Goal: Task Accomplishment & Management: Manage account settings

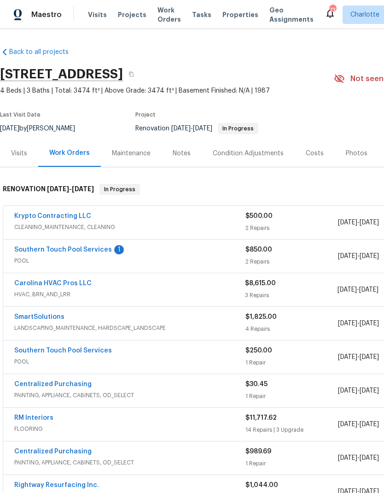
click at [25, 249] on link "Southern Touch Pool Services" at bounding box center [63, 249] width 98 height 6
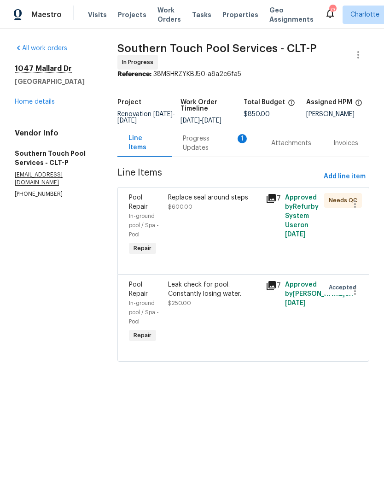
click at [204, 152] on div "Progress Updates 1" at bounding box center [216, 143] width 66 height 18
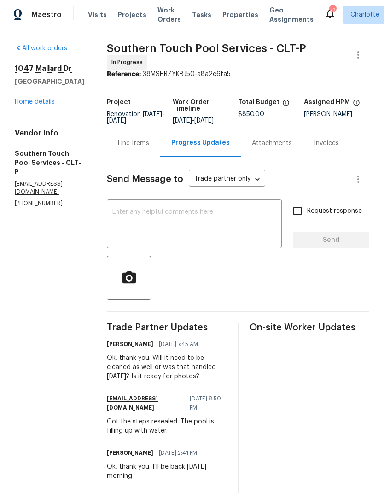
click at [133, 148] on div "Line Items" at bounding box center [133, 143] width 31 height 9
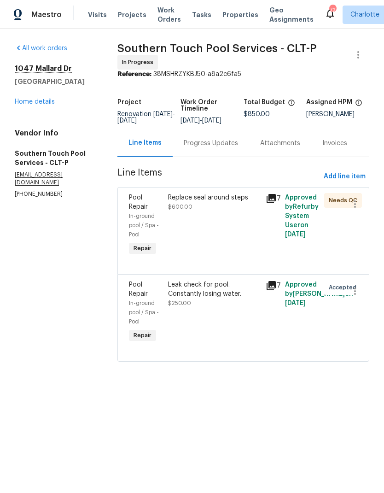
click at [275, 202] on icon at bounding box center [271, 198] width 9 height 9
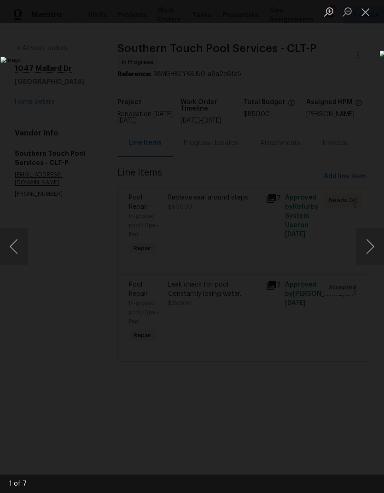
click at [371, 245] on button "Next image" at bounding box center [370, 246] width 28 height 37
click at [371, 241] on button "Next image" at bounding box center [370, 246] width 28 height 37
click at [369, 239] on button "Next image" at bounding box center [370, 246] width 28 height 37
click at [370, 236] on button "Next image" at bounding box center [370, 246] width 28 height 37
click at [369, 236] on button "Next image" at bounding box center [370, 246] width 28 height 37
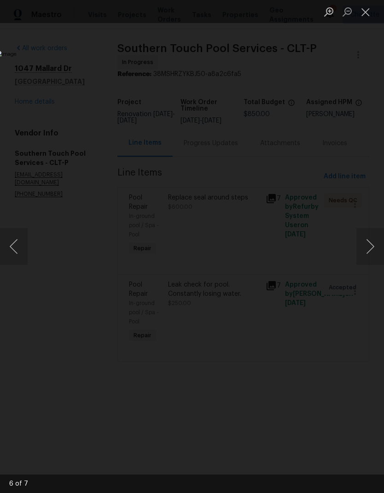
click at [370, 242] on button "Next image" at bounding box center [370, 246] width 28 height 37
click at [368, 239] on button "Next image" at bounding box center [370, 246] width 28 height 37
click at [366, 241] on button "Next image" at bounding box center [370, 246] width 28 height 37
click at [372, 241] on button "Next image" at bounding box center [370, 246] width 28 height 37
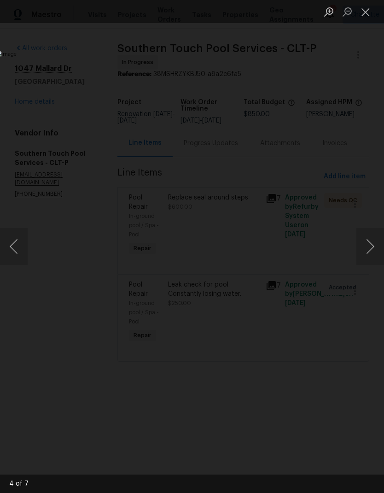
click at [367, 15] on button "Close lightbox" at bounding box center [365, 12] width 18 height 16
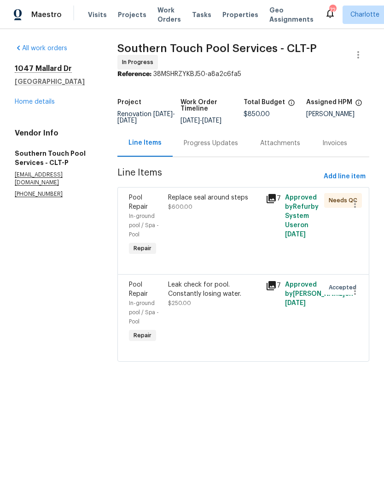
click at [27, 103] on link "Home details" at bounding box center [35, 102] width 40 height 6
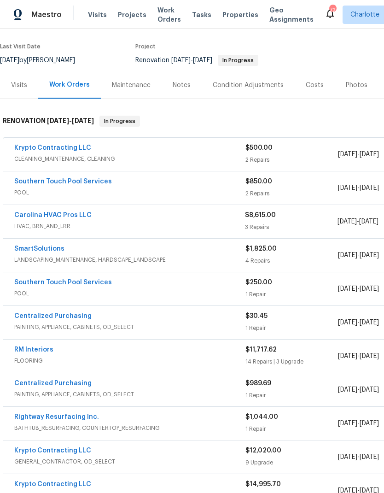
scroll to position [68, 0]
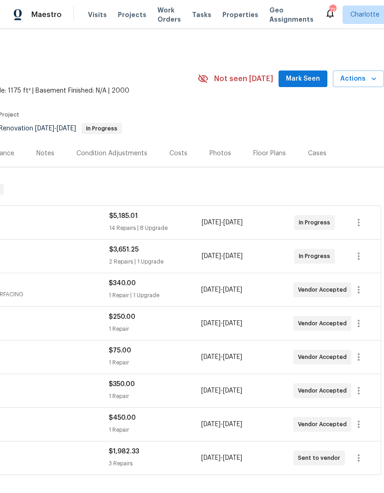
scroll to position [0, 136]
click at [308, 80] on span "Mark Seen" at bounding box center [303, 79] width 34 height 12
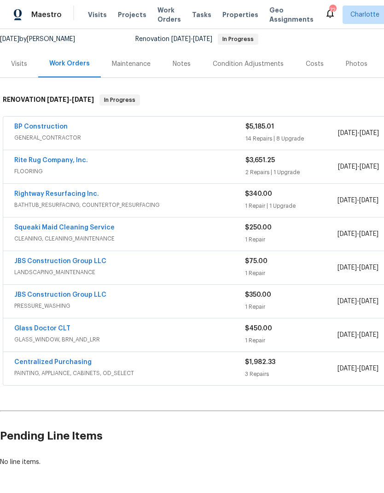
scroll to position [88, 0]
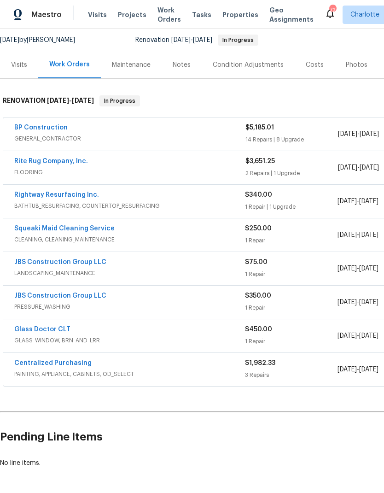
click at [29, 158] on link "Rite Rug Company, Inc." at bounding box center [51, 161] width 74 height 6
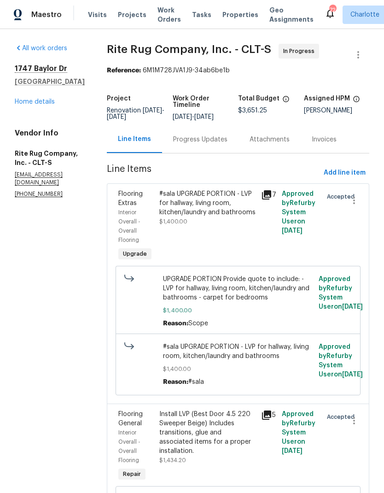
click at [208, 144] on div "Progress Updates" at bounding box center [200, 139] width 54 height 9
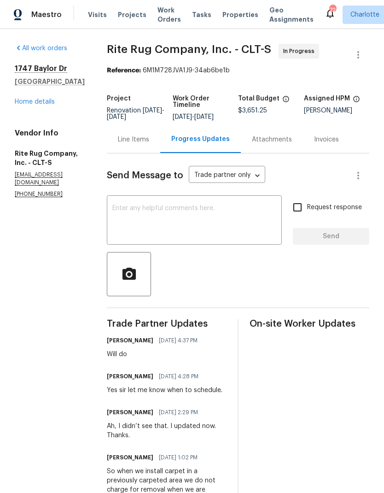
click at [208, 224] on textarea at bounding box center [194, 221] width 164 height 32
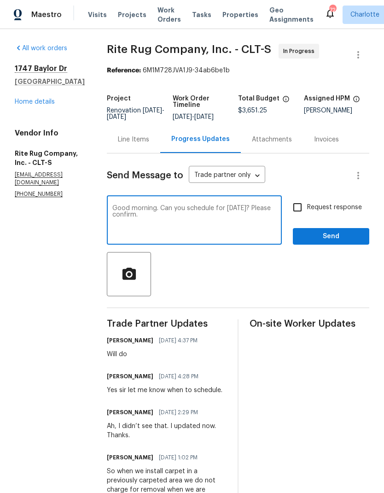
type textarea "Good morning. Can you schedule for Wednesday? Please confirm."
click at [298, 217] on input "Request response" at bounding box center [297, 207] width 19 height 19
checkbox input "true"
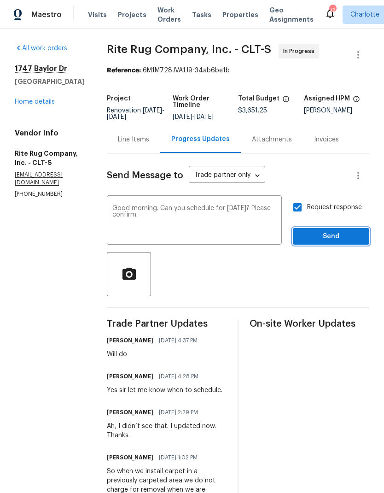
click at [344, 242] on span "Send" at bounding box center [331, 237] width 62 height 12
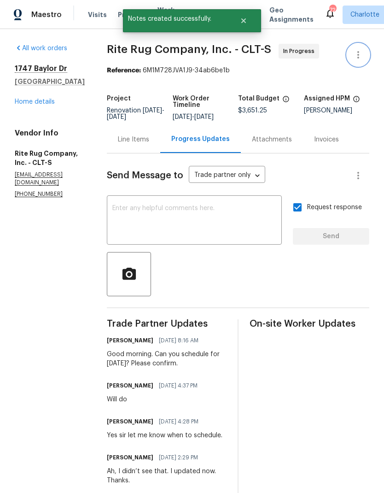
click at [360, 52] on icon "button" at bounding box center [358, 54] width 11 height 11
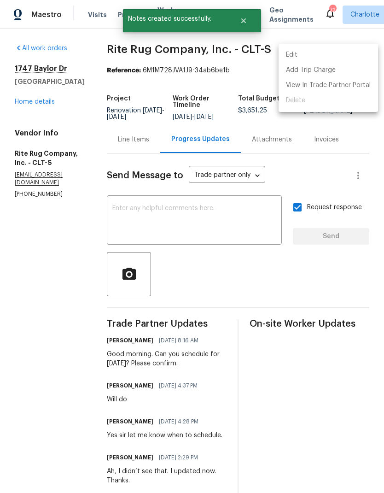
click at [346, 58] on li "Edit" at bounding box center [328, 54] width 99 height 15
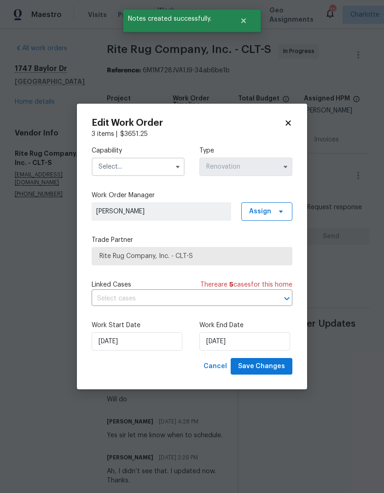
click at [113, 165] on input "text" at bounding box center [138, 166] width 93 height 18
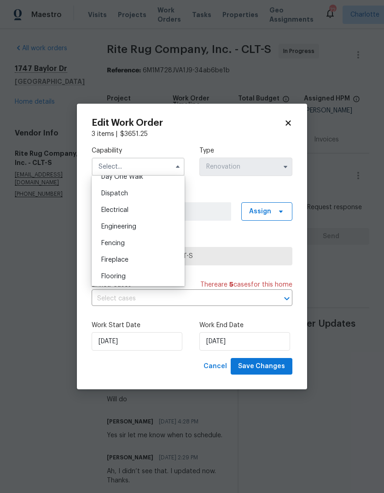
scroll to position [280, 0]
click at [148, 262] on div "Flooring" at bounding box center [138, 263] width 88 height 17
type input "Flooring"
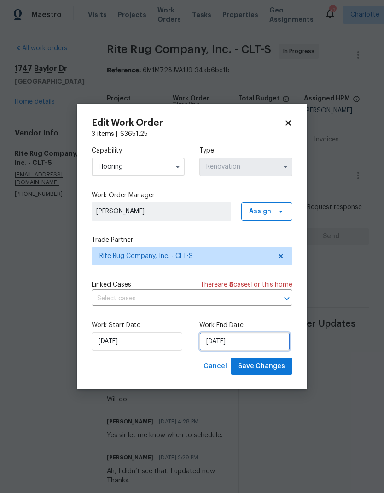
click at [267, 340] on input "9/2/2025" at bounding box center [244, 341] width 91 height 18
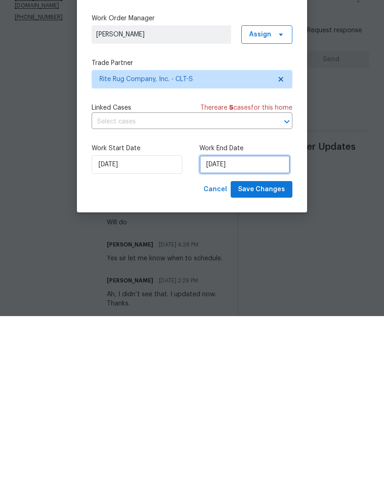
select select "8"
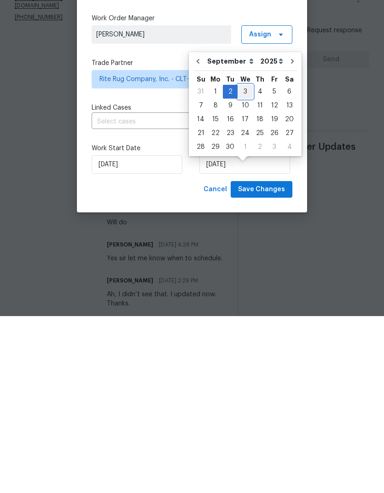
click at [242, 262] on div "3" at bounding box center [245, 268] width 15 height 13
type input "[DATE]"
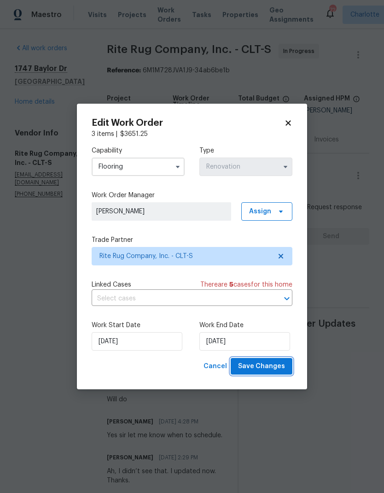
click at [278, 363] on span "Save Changes" at bounding box center [261, 367] width 47 height 12
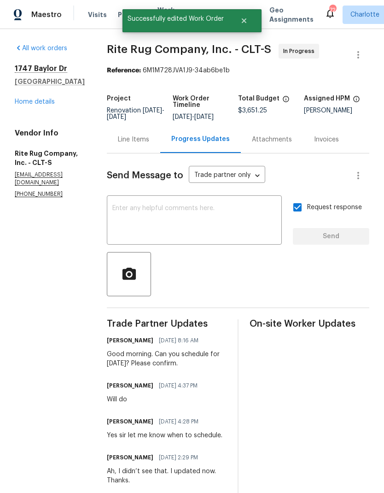
click at [26, 99] on link "Home details" at bounding box center [35, 102] width 40 height 6
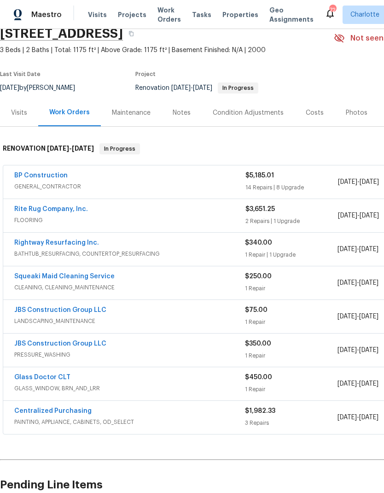
scroll to position [41, 0]
click at [34, 340] on link "JBS Construction Group LLC" at bounding box center [60, 343] width 92 height 6
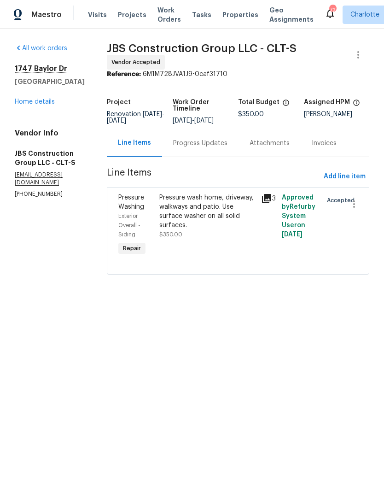
click at [210, 148] on div "Progress Updates" at bounding box center [200, 143] width 54 height 9
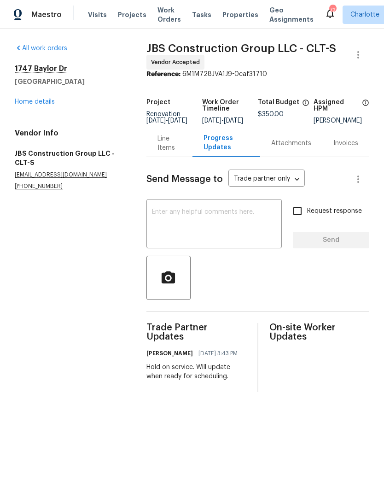
click at [228, 233] on textarea at bounding box center [214, 225] width 124 height 32
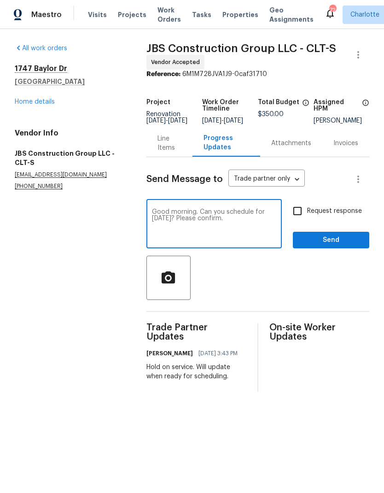
type textarea "Good morning. Can you schedule for Tuesday 9/2? Please confirm."
click at [306, 215] on input "Request response" at bounding box center [297, 210] width 19 height 19
checkbox input "true"
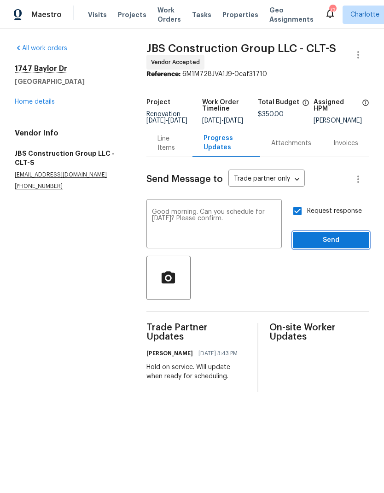
click at [341, 241] on span "Send" at bounding box center [331, 240] width 62 height 12
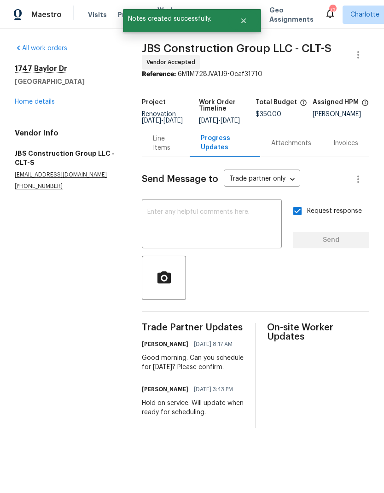
click at [28, 100] on link "Home details" at bounding box center [35, 102] width 40 height 6
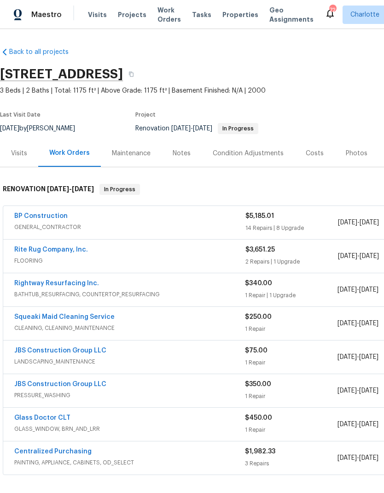
click at [47, 349] on link "JBS Construction Group LLC" at bounding box center [60, 350] width 92 height 6
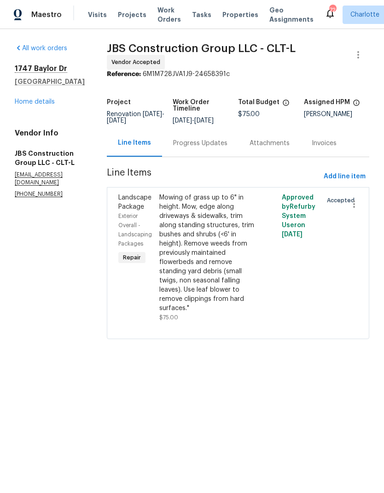
click at [208, 157] on div "Progress Updates" at bounding box center [200, 142] width 76 height 27
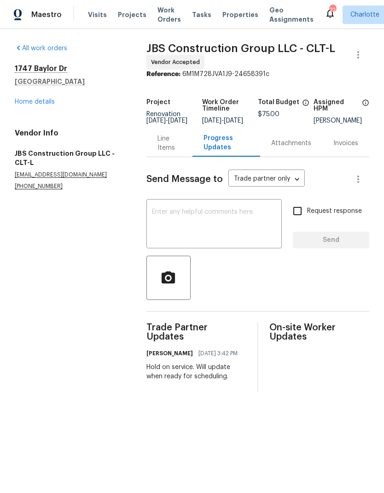
click at [225, 229] on textarea at bounding box center [214, 225] width 124 height 32
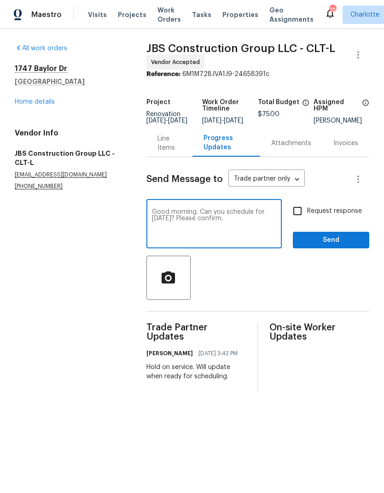
type textarea "Good morning. Can you schedule for Tuesday 9/2? Please confirm."
click at [292, 221] on input "Request response" at bounding box center [297, 210] width 19 height 19
checkbox input "true"
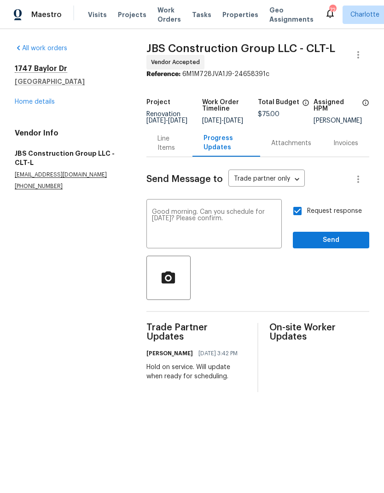
click at [169, 228] on textarea "Good morning. Can you schedule for Tuesday 9/2? Please confirm." at bounding box center [214, 225] width 124 height 32
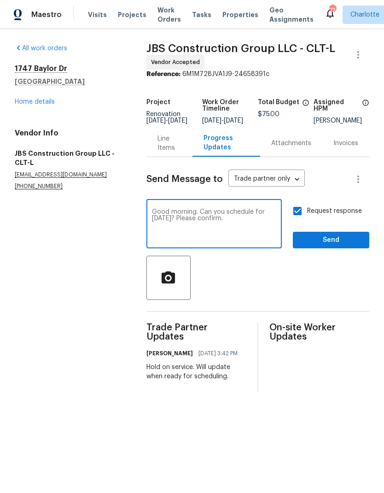
click at [169, 228] on textarea "Good morning. Can you schedule for Tuesday 9/2? Please confirm." at bounding box center [214, 225] width 124 height 32
click at [171, 227] on textarea "Good morning. Can you schedule for Tuesday 9/2? Please confirm." at bounding box center [214, 225] width 124 height 32
click at [229, 241] on textarea "Good morning. Can you schedule for Wednesday 9/2? Please confirm." at bounding box center [214, 225] width 124 height 32
click at [196, 223] on textarea "Good morning. Can you schedule for Wednesday 9/2? Please confirm." at bounding box center [214, 225] width 124 height 32
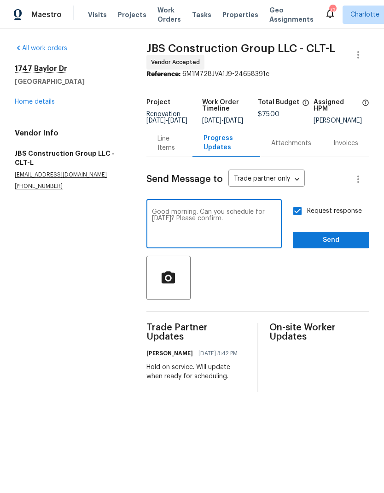
click at [198, 224] on textarea "Good morning. Can you schedule for Wednesday 9/2? Please confirm." at bounding box center [214, 225] width 124 height 32
type textarea "Good morning. Can you schedule for Wednesday 9/3? Please confirm."
click at [343, 239] on button "Send" at bounding box center [331, 240] width 76 height 17
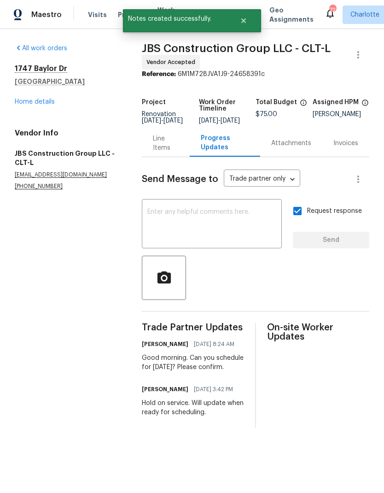
click at [27, 102] on link "Home details" at bounding box center [35, 102] width 40 height 6
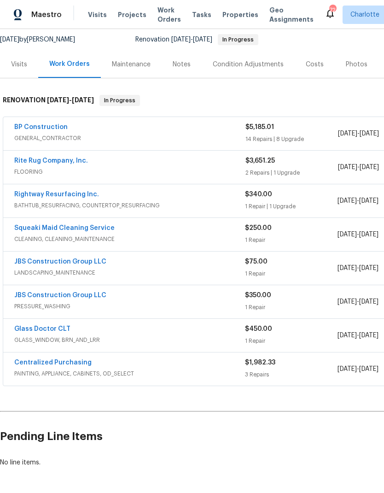
scroll to position [88, 0]
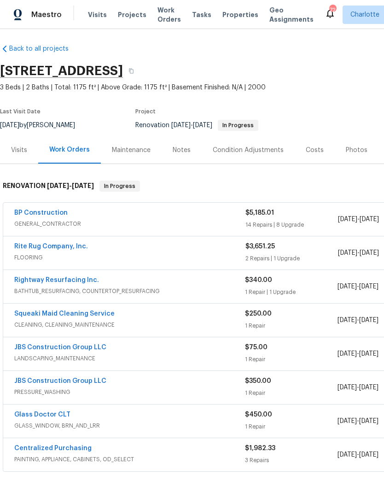
scroll to position [3, 0]
click at [28, 279] on link "Rightway Resurfacing Inc." at bounding box center [56, 280] width 85 height 6
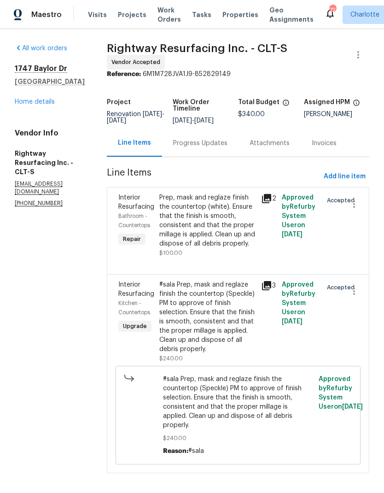
click at [218, 148] on div "Progress Updates" at bounding box center [200, 143] width 54 height 9
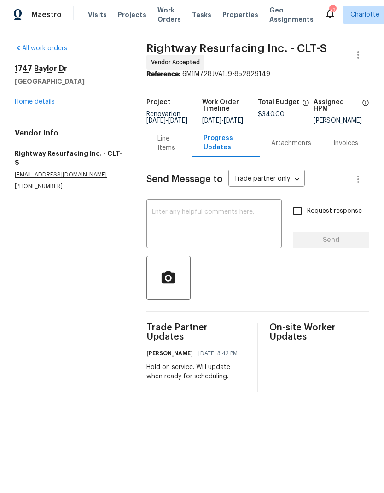
click at [218, 233] on textarea at bounding box center [214, 225] width 124 height 32
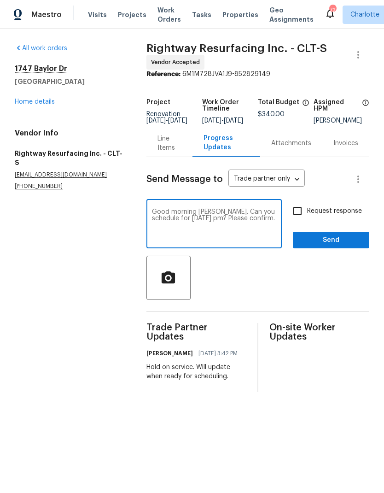
type textarea "Good morning Matthew. Can you schedule for Wednesday pm? Please confirm."
click at [294, 221] on input "Request response" at bounding box center [297, 210] width 19 height 19
checkbox input "true"
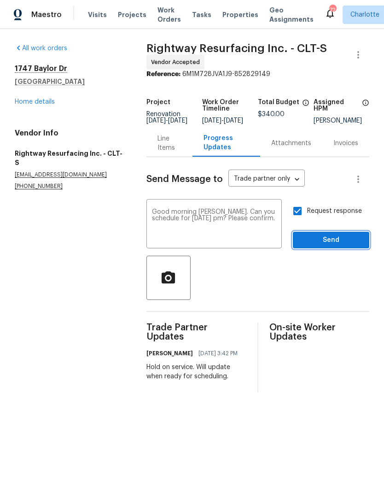
click at [343, 246] on span "Send" at bounding box center [331, 240] width 62 height 12
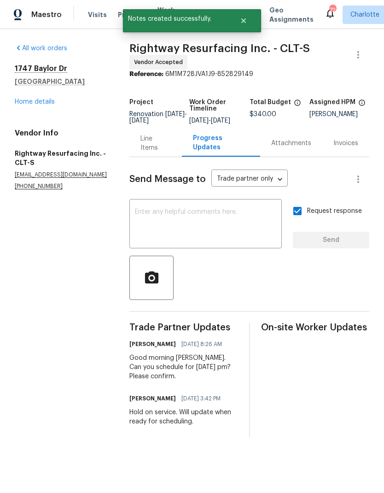
click at [28, 104] on link "Home details" at bounding box center [35, 102] width 40 height 6
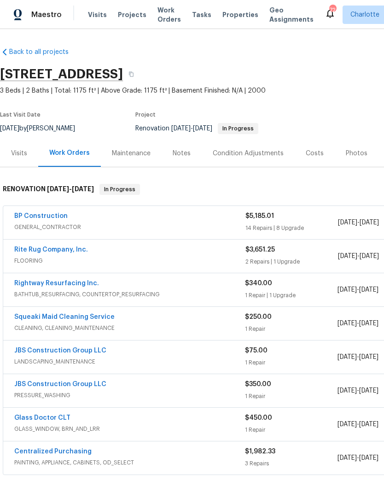
click at [309, 153] on div "Costs" at bounding box center [315, 153] width 18 height 9
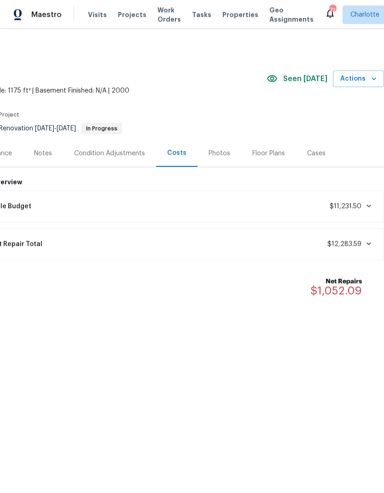
scroll to position [0, 136]
click at [310, 379] on html "Maestro Visits Projects Work Orders Tasks Properties Geo Assignments 72 Charlot…" at bounding box center [192, 189] width 384 height 379
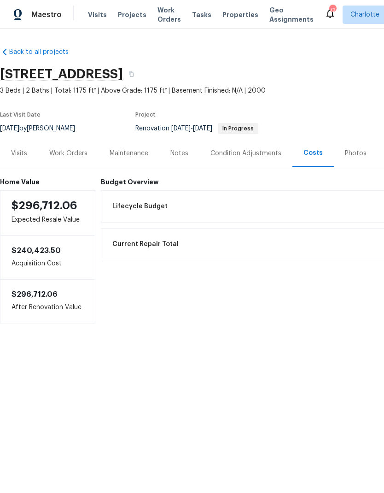
scroll to position [0, 0]
click at [70, 158] on div "Work Orders" at bounding box center [68, 153] width 60 height 27
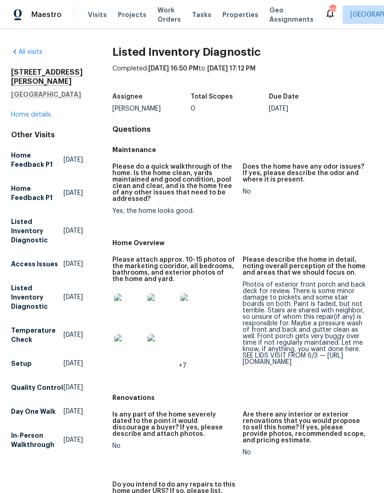
click at [12, 115] on link "Home details" at bounding box center [31, 114] width 40 height 6
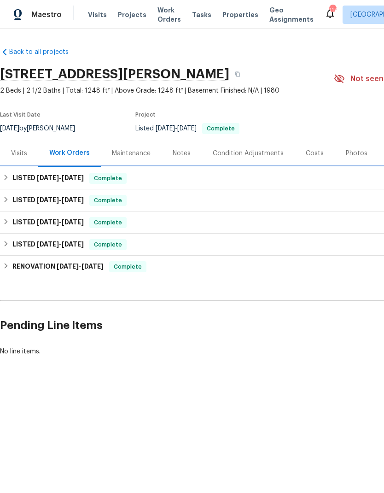
click at [31, 174] on h6 "LISTED [DATE] - [DATE]" at bounding box center [47, 178] width 71 height 11
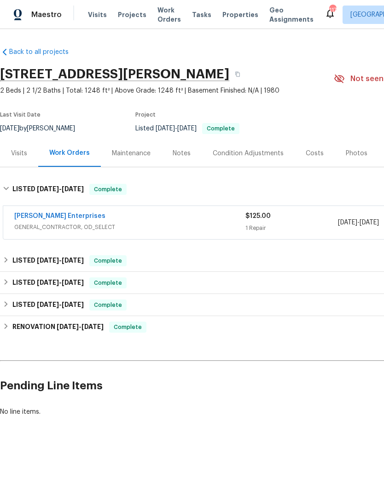
click at [127, 224] on span "GENERAL_CONTRACTOR, OD_SELECT" at bounding box center [129, 226] width 231 height 9
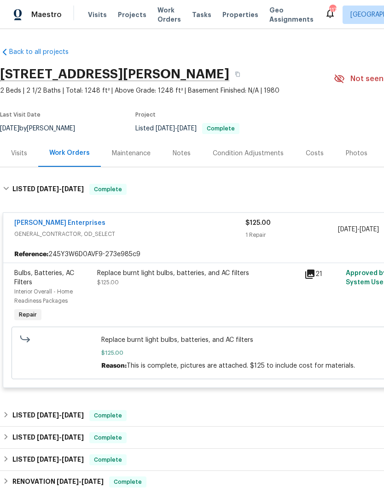
click at [142, 226] on div "[PERSON_NAME] Enterprises" at bounding box center [129, 223] width 231 height 11
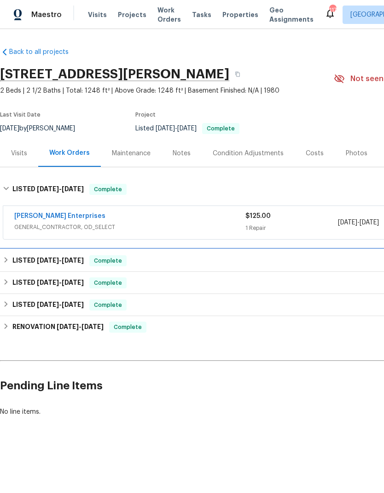
click at [135, 259] on div "LISTED [DATE] - [DATE] Complete" at bounding box center [260, 260] width 515 height 11
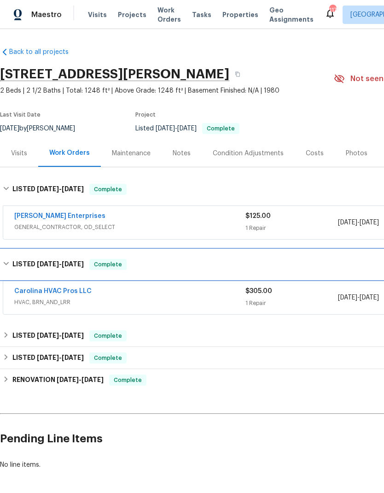
click at [144, 264] on div "LISTED [DATE] - [DATE] Complete" at bounding box center [260, 264] width 515 height 11
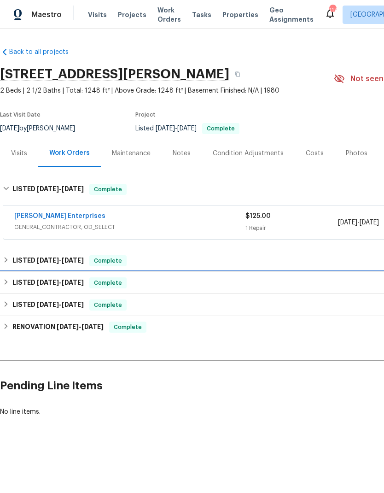
click at [156, 288] on div "LISTED [DATE] - [DATE] Complete" at bounding box center [260, 282] width 515 height 11
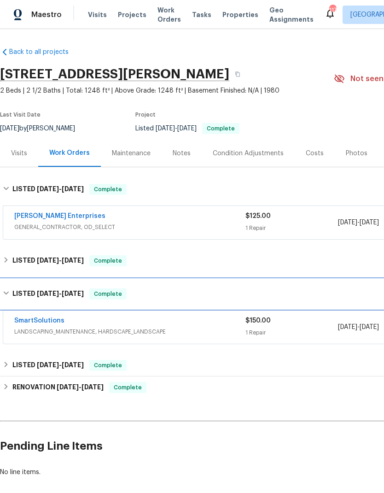
click at [156, 289] on div "LISTED [DATE] - [DATE] Complete" at bounding box center [260, 293] width 515 height 11
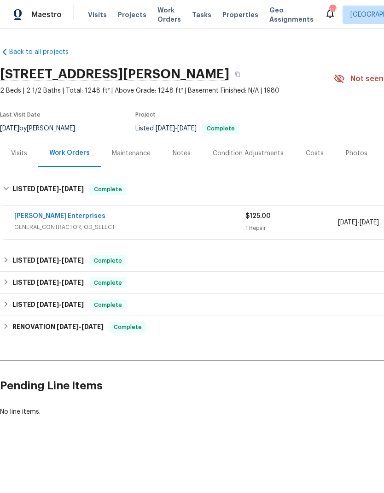
click at [141, 227] on span "GENERAL_CONTRACTOR, OD_SELECT" at bounding box center [129, 226] width 231 height 9
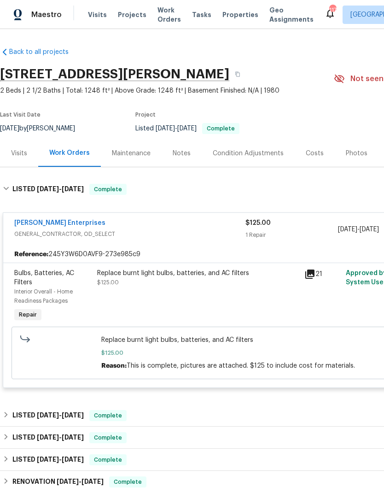
click at [137, 226] on div "[PERSON_NAME] Enterprises" at bounding box center [129, 223] width 231 height 11
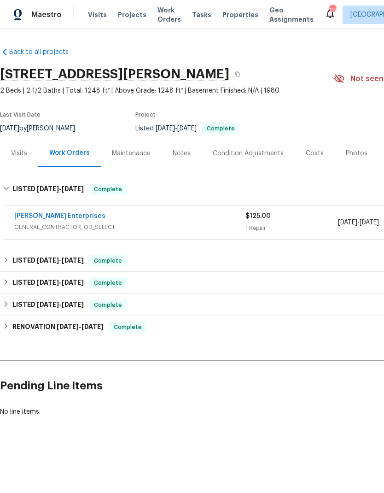
click at [130, 220] on div "[PERSON_NAME] Enterprises" at bounding box center [129, 216] width 231 height 11
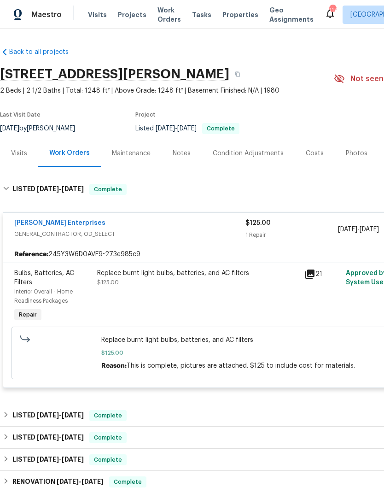
click at [138, 229] on div "[PERSON_NAME] Enterprises" at bounding box center [129, 223] width 231 height 11
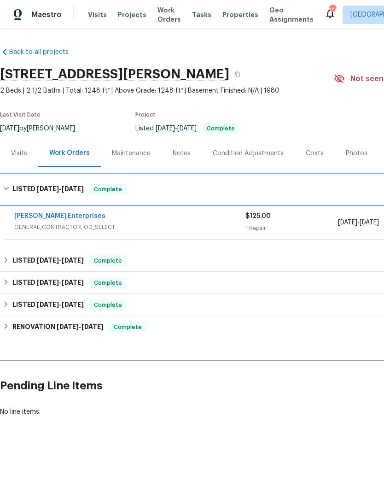
click at [8, 189] on icon at bounding box center [6, 188] width 6 height 6
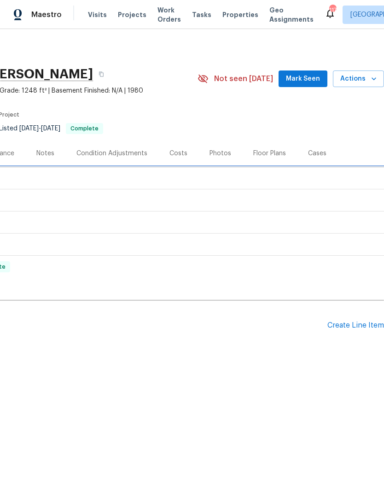
scroll to position [0, 136]
click at [355, 324] on div "Create Line Item" at bounding box center [355, 325] width 57 height 9
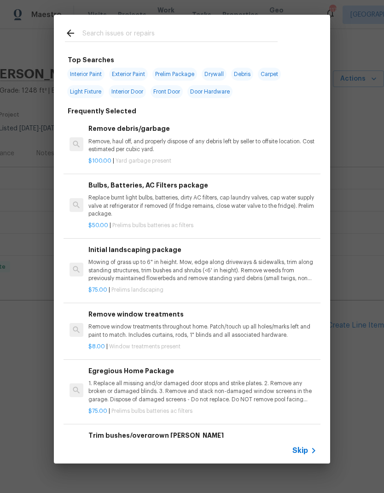
click at [163, 33] on input "text" at bounding box center [179, 35] width 195 height 14
type input "Deck"
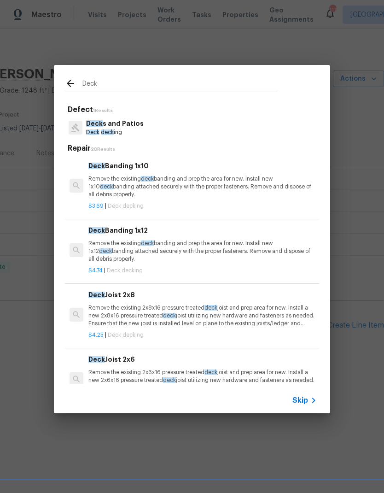
click at [102, 128] on p "Deck s and Patios" at bounding box center [115, 124] width 58 height 10
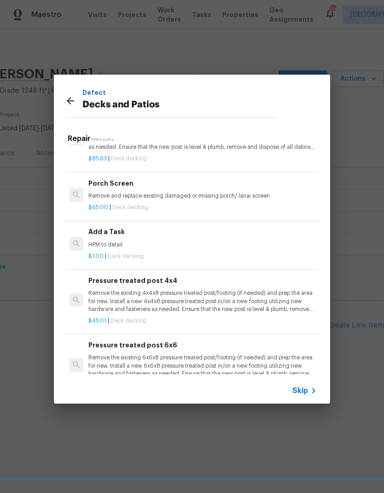
scroll to position [876, 0]
click at [106, 229] on h6 "Add a Task" at bounding box center [202, 232] width 228 height 10
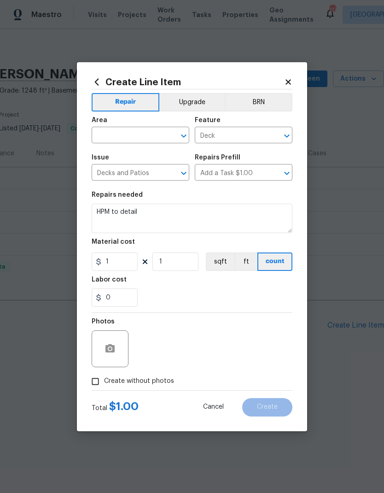
click at [111, 136] on input "text" at bounding box center [128, 136] width 72 height 14
click at [110, 155] on li "Deck / Balcony" at bounding box center [141, 156] width 98 height 15
type input "Deck / Balcony"
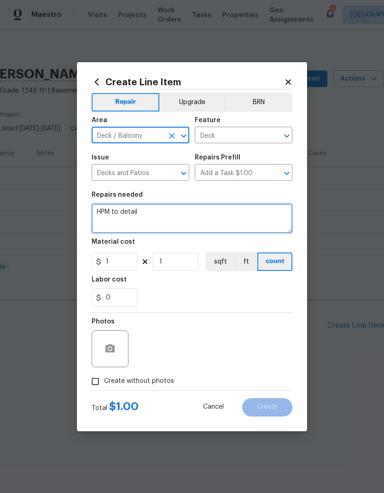
click at [100, 210] on textarea "HPM to detail" at bounding box center [192, 218] width 201 height 29
click at [96, 210] on textarea "HPM to detail" at bounding box center [192, 218] width 201 height 29
click at [95, 210] on textarea "HPM to detail" at bounding box center [192, 218] width 201 height 29
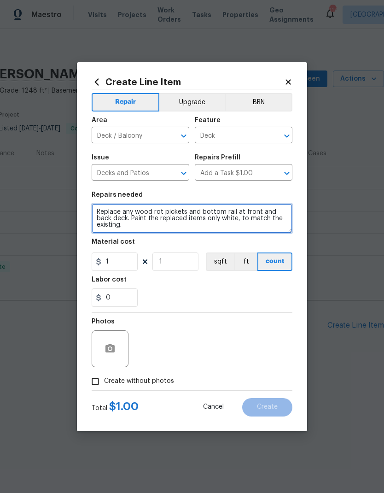
click at [94, 209] on textarea "Replace any wood rot pickets and bottom rail at front and back deck. Paint the …" at bounding box center [192, 218] width 201 height 29
click at [105, 210] on textarea "Replace any wood rot pickets and bottom rail at front and back deck. Paint the …" at bounding box center [192, 218] width 201 height 29
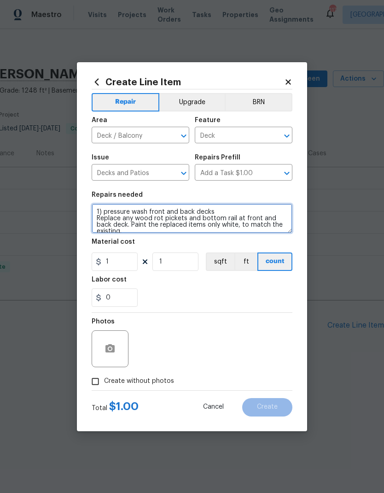
click at [99, 218] on textarea "1) pressure wash front and back decks Replace any wood rot pickets and bottom r…" at bounding box center [192, 218] width 201 height 29
click at [239, 216] on textarea "1) pressure wash front and back decks 2) Replace any wood rot pickets and botto…" at bounding box center [192, 218] width 201 height 29
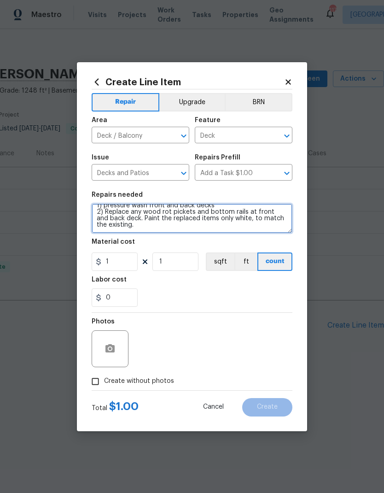
scroll to position [6, 0]
click at [225, 226] on textarea "1) pressure wash front and back decks 2) Replace any wood rot pickets and botto…" at bounding box center [192, 218] width 201 height 29
type textarea "1) pressure wash front and back decks 2) Replace any wood rot pickets and botto…"
click at [251, 289] on div "0" at bounding box center [192, 297] width 201 height 18
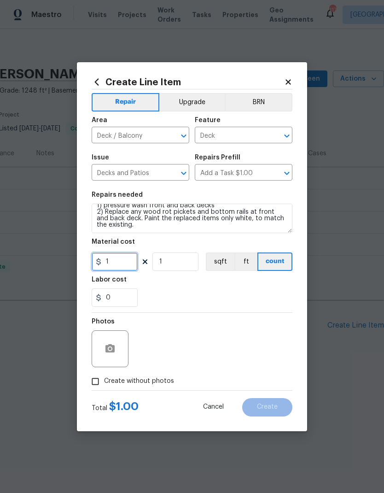
click at [117, 260] on input "1" at bounding box center [115, 261] width 46 height 18
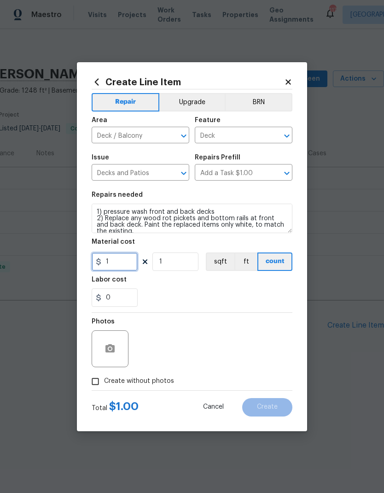
scroll to position [0, 0]
type input "250"
click at [176, 294] on div "0" at bounding box center [192, 297] width 201 height 18
click at [108, 342] on button "button" at bounding box center [110, 349] width 22 height 22
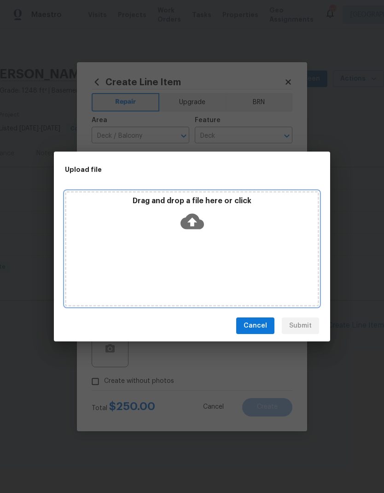
click at [114, 245] on div "Drag and drop a file here or click" at bounding box center [192, 248] width 254 height 115
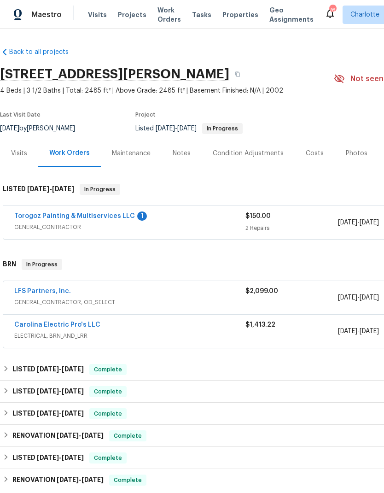
click at [97, 217] on link "Torogoz Painting & Multiservices LLC" at bounding box center [74, 216] width 121 height 6
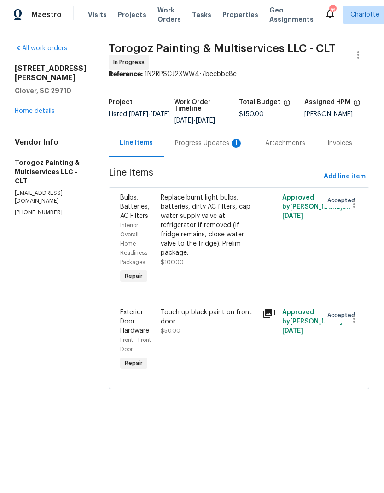
click at [220, 140] on div "Progress Updates 1" at bounding box center [209, 143] width 68 height 9
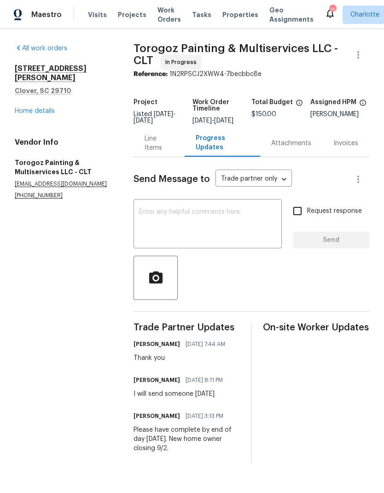
click at [23, 108] on link "Home details" at bounding box center [35, 111] width 40 height 6
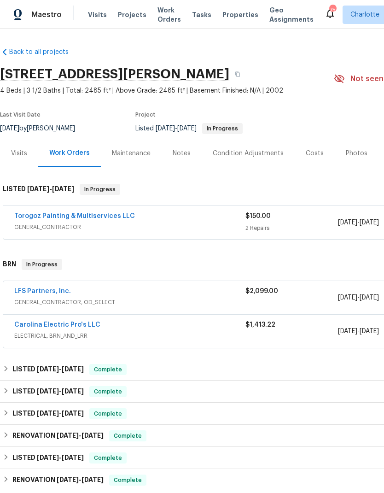
click at [140, 153] on div "Maintenance" at bounding box center [131, 153] width 39 height 9
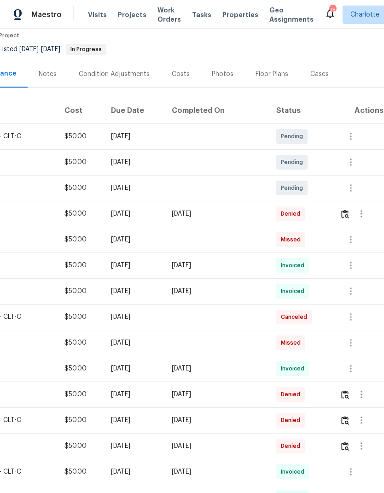
scroll to position [79, 136]
click at [345, 215] on img "button" at bounding box center [345, 214] width 8 height 9
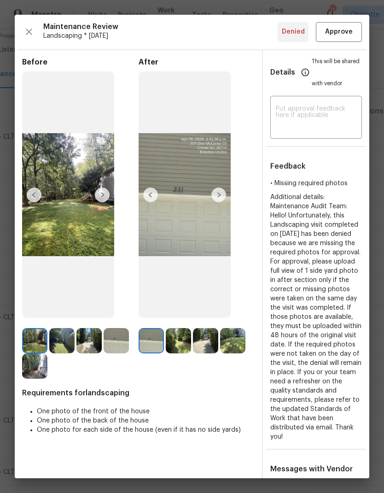
click at [179, 353] on img at bounding box center [178, 340] width 25 height 25
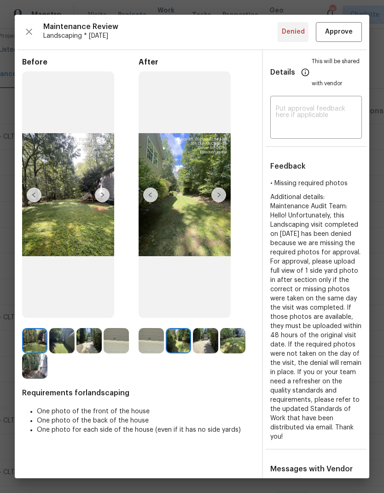
click at [180, 353] on img at bounding box center [178, 340] width 25 height 25
click at [217, 202] on img at bounding box center [218, 194] width 15 height 15
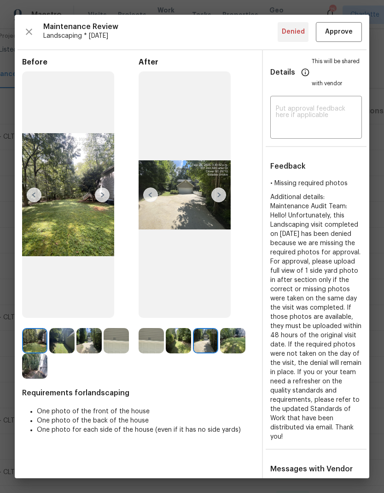
click at [220, 202] on img at bounding box center [218, 194] width 15 height 15
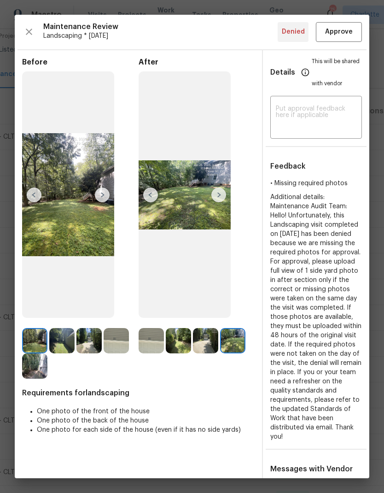
click at [217, 202] on img at bounding box center [218, 194] width 15 height 15
click at [154, 202] on img at bounding box center [150, 194] width 15 height 15
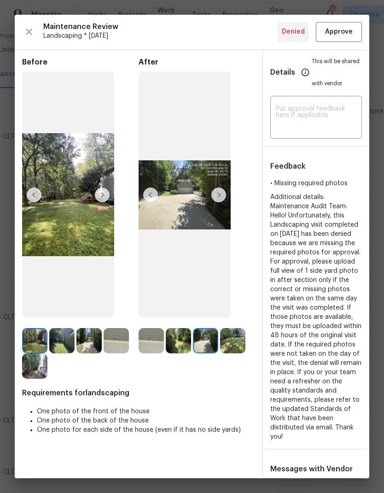
click at [146, 202] on img at bounding box center [150, 194] width 15 height 15
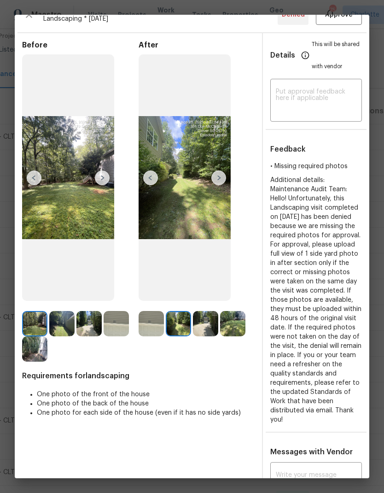
scroll to position [17, 0]
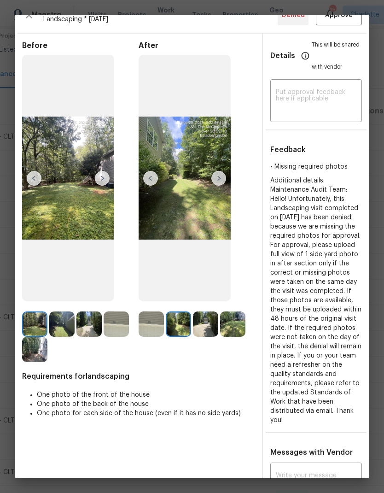
click at [150, 186] on img at bounding box center [150, 178] width 15 height 15
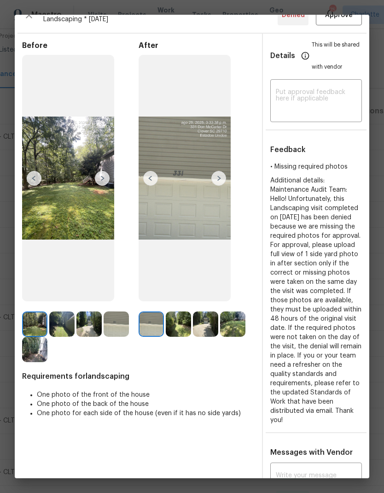
click at [152, 186] on img at bounding box center [150, 178] width 15 height 15
click at [222, 186] on img at bounding box center [218, 178] width 15 height 15
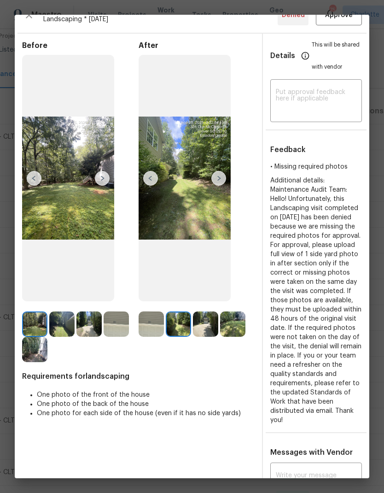
click at [225, 186] on img at bounding box center [218, 178] width 15 height 15
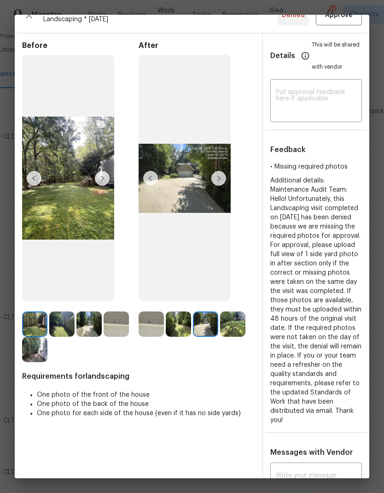
click at [224, 186] on img at bounding box center [218, 178] width 15 height 15
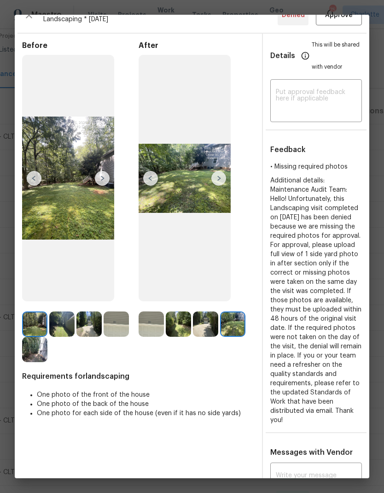
click at [224, 186] on img at bounding box center [218, 178] width 15 height 15
click at [219, 186] on img at bounding box center [218, 178] width 15 height 15
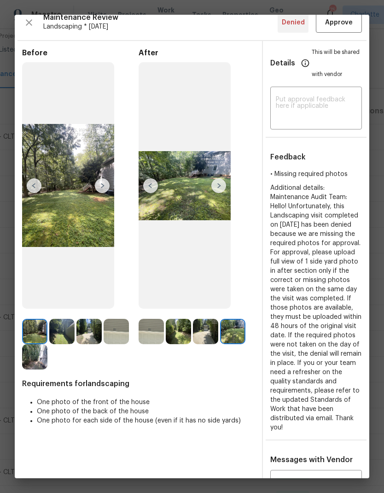
scroll to position [8, 10]
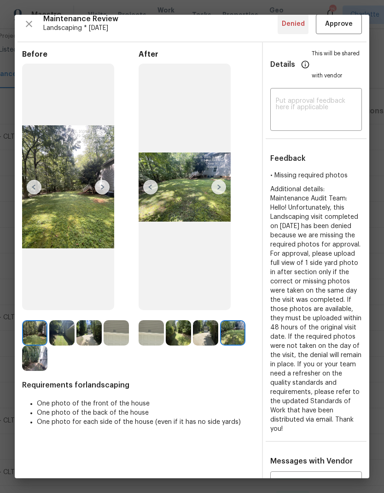
click at [95, 194] on img at bounding box center [102, 187] width 15 height 15
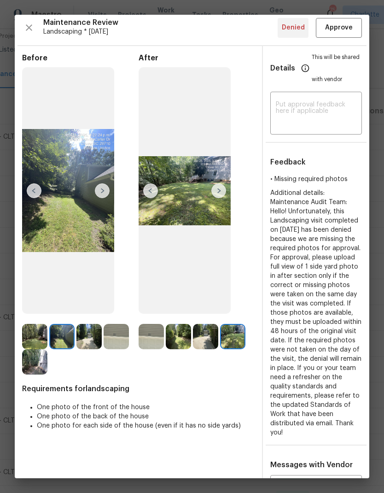
scroll to position [4, 0]
click at [101, 198] on img at bounding box center [102, 190] width 15 height 15
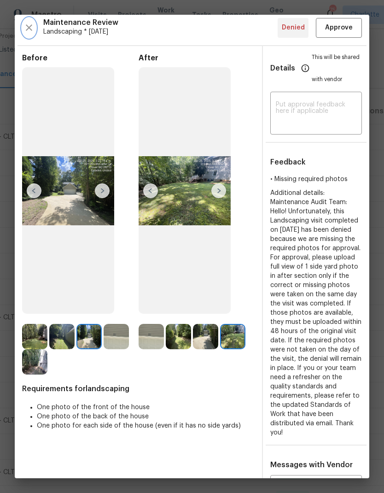
click at [25, 31] on icon "button" at bounding box center [28, 27] width 11 height 11
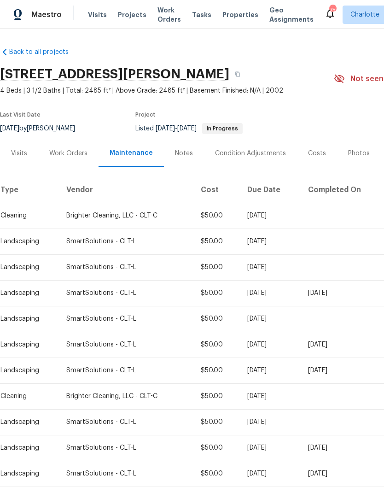
scroll to position [0, 0]
click at [66, 150] on div "Work Orders" at bounding box center [68, 153] width 38 height 9
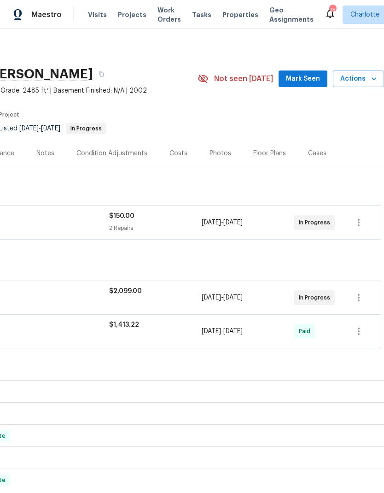
scroll to position [0, 136]
click at [309, 77] on span "Mark Seen" at bounding box center [303, 79] width 34 height 12
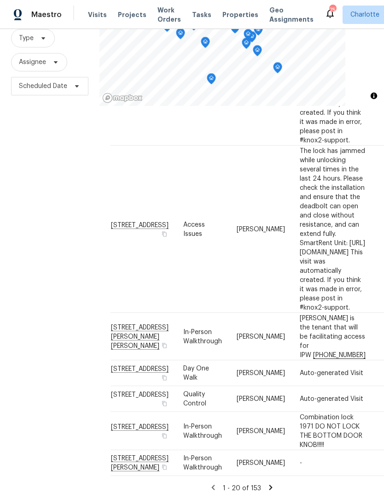
scroll to position [682, 0]
click at [269, 483] on icon at bounding box center [271, 487] width 8 height 8
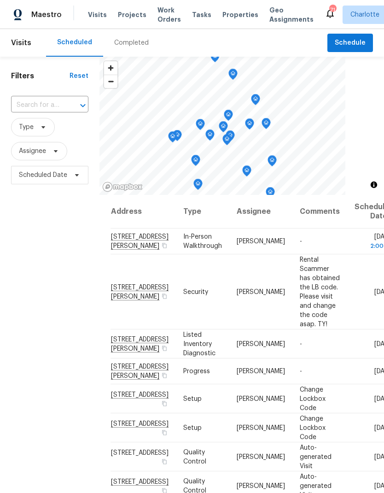
scroll to position [0, 0]
click at [32, 108] on input "text" at bounding box center [37, 105] width 52 height 14
type input "728 jeff"
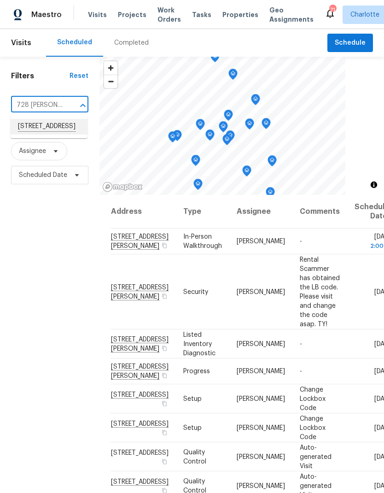
click at [38, 130] on li "728 Jefferson Ave, Rock Hill, SC 29730" at bounding box center [49, 127] width 77 height 16
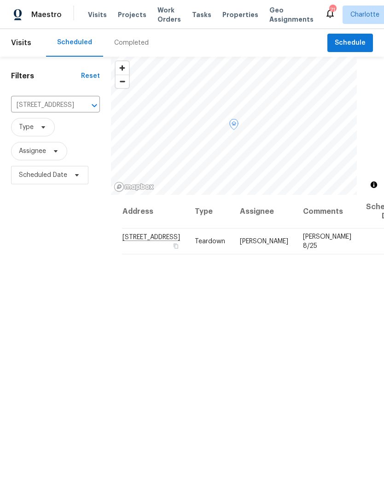
click at [0, 0] on icon at bounding box center [0, 0] width 0 height 0
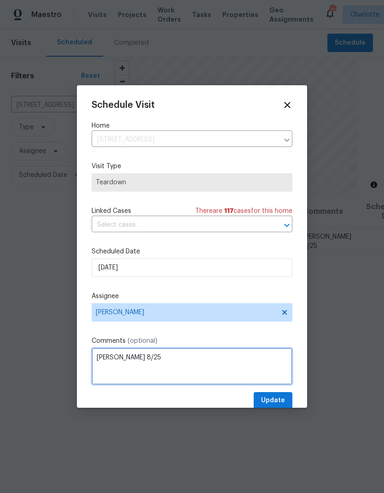
click at [189, 364] on textarea "COE 8/25" at bounding box center [192, 366] width 201 height 37
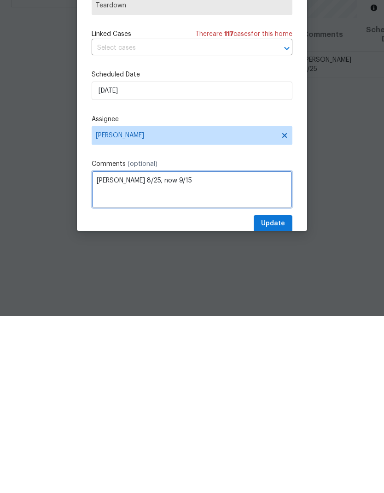
type textarea "COE 8/25, now 9/15"
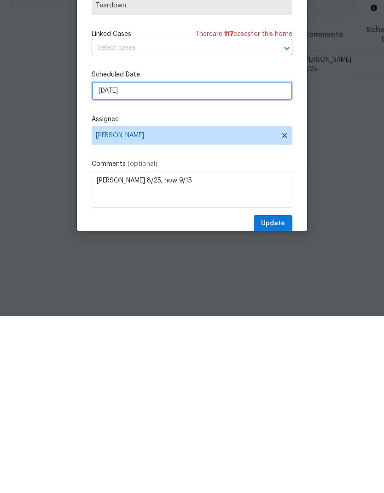
click at [105, 258] on input "[DATE]" at bounding box center [192, 267] width 201 height 18
select select "8"
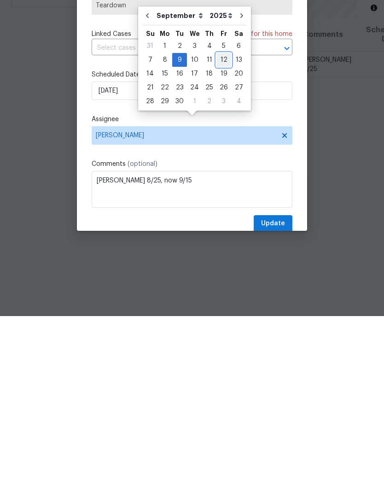
click at [221, 230] on div "12" at bounding box center [223, 236] width 15 height 13
type input "9/12/2025"
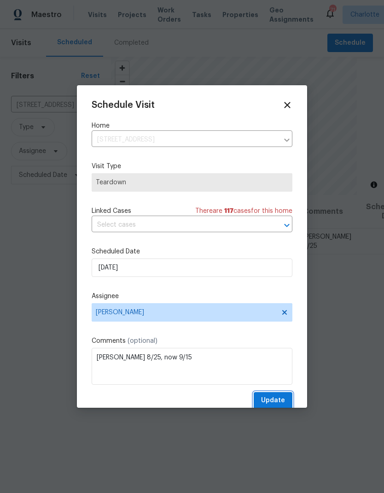
click at [274, 397] on span "Update" at bounding box center [273, 401] width 24 height 12
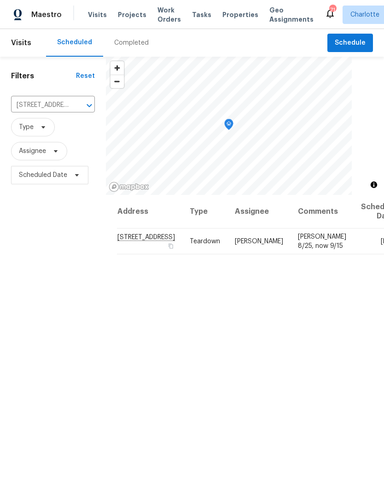
click at [75, 103] on icon "Clear" at bounding box center [78, 106] width 6 height 6
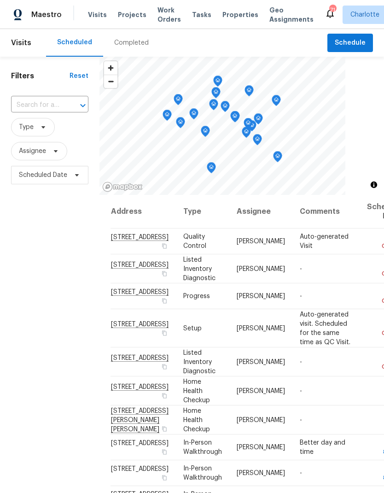
click at [28, 102] on input "text" at bounding box center [37, 105] width 52 height 14
type input "4910 summ"
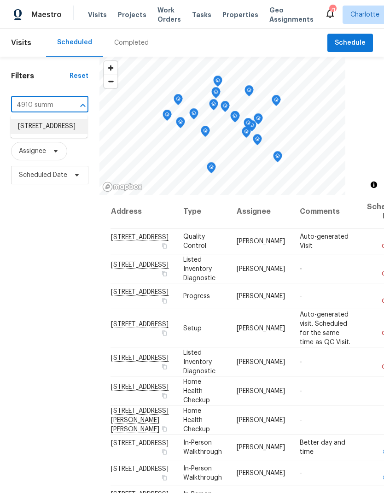
click at [36, 134] on li "4910 Summerside Dr, Clover, SC 29710" at bounding box center [49, 126] width 77 height 15
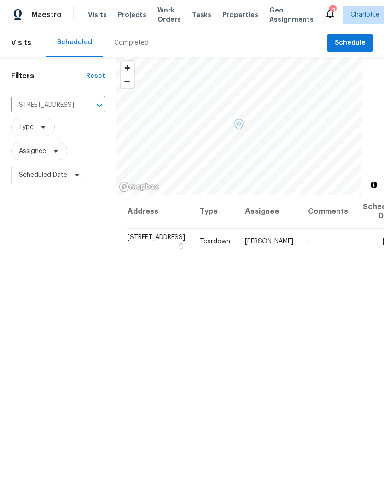
click at [356, 247] on td "Tue, Sep 09" at bounding box center [379, 241] width 47 height 26
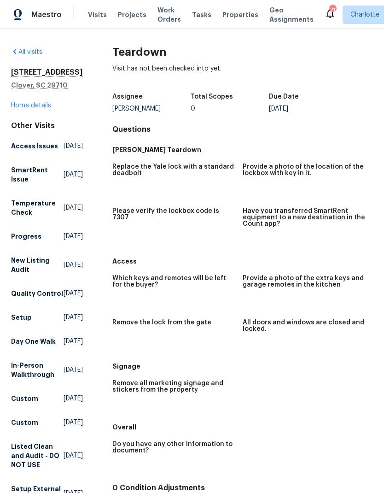
click at [22, 55] on link "All visits" at bounding box center [26, 52] width 31 height 6
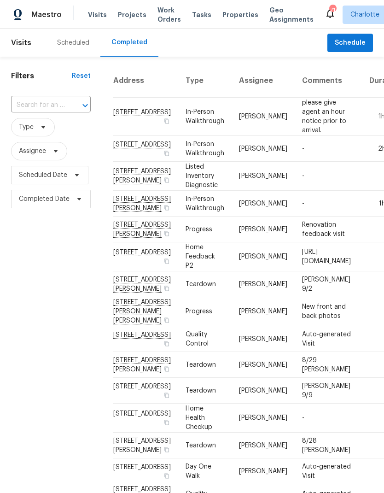
click at [37, 108] on input "text" at bounding box center [38, 105] width 54 height 14
type input "4910 summ"
click at [39, 132] on li "4910 Summerside Dr, Clover, SC 29710" at bounding box center [50, 127] width 78 height 16
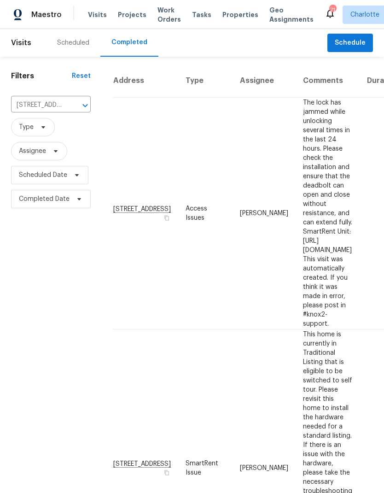
click at [69, 41] on div "Scheduled" at bounding box center [73, 42] width 32 height 9
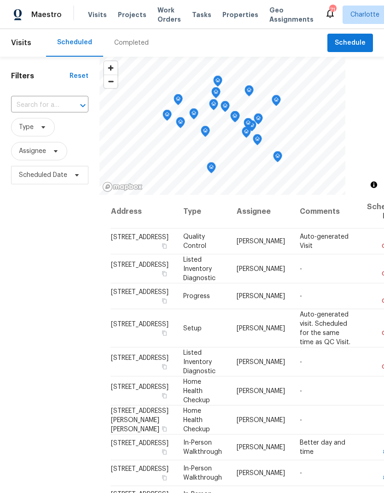
click at [27, 108] on input "text" at bounding box center [37, 105] width 52 height 14
type input "4910 summ"
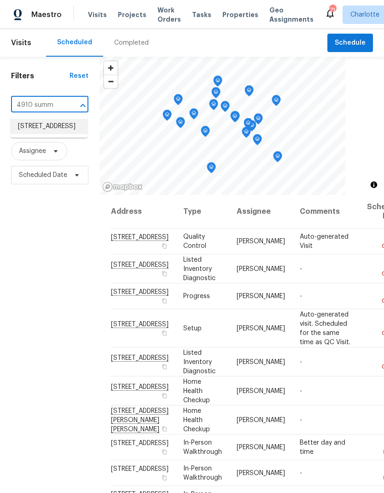
click at [31, 134] on li "4910 Summerside Dr, Clover, SC 29710" at bounding box center [49, 126] width 77 height 15
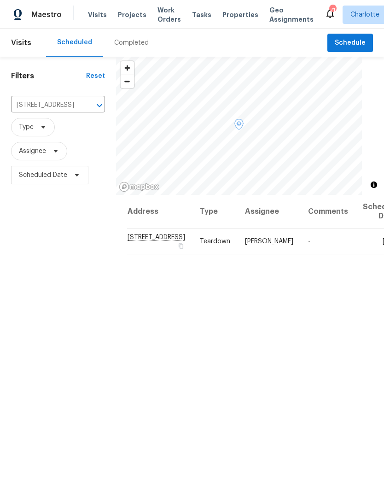
click at [0, 0] on icon at bounding box center [0, 0] width 0 height 0
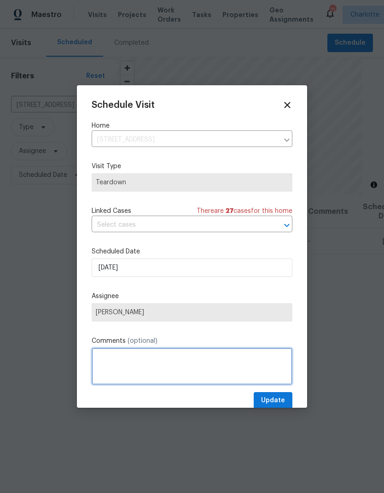
click at [111, 373] on textarea at bounding box center [192, 366] width 201 height 37
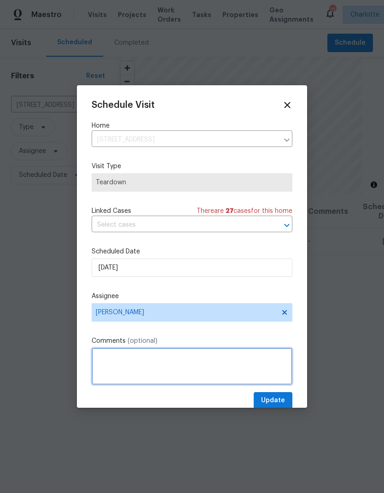
scroll to position [34, 0]
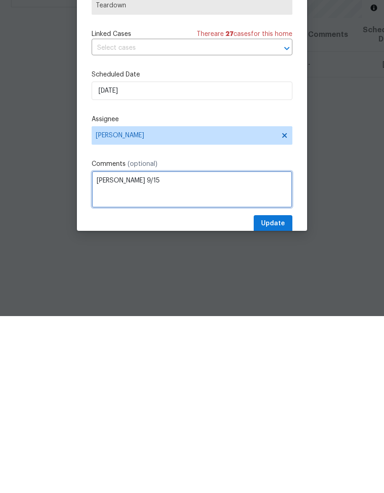
type textarea "COE 9/15"
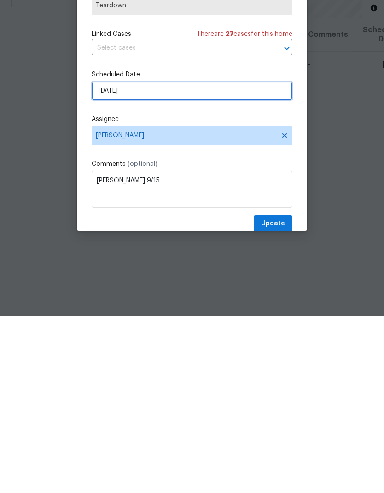
click at [113, 258] on input "9/9/2025" at bounding box center [192, 267] width 201 height 18
select select "8"
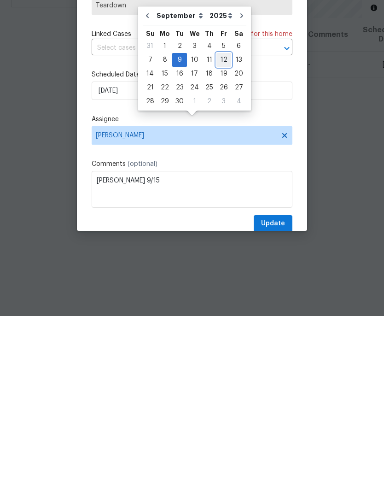
click at [223, 230] on div "12" at bounding box center [223, 236] width 15 height 13
type input "9/12/2025"
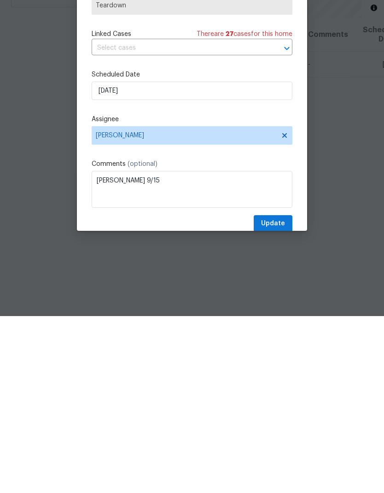
scroll to position [37, 0]
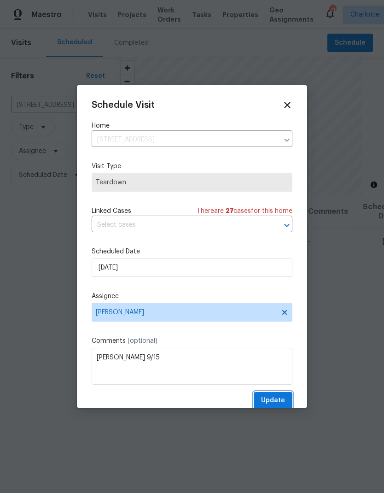
click at [279, 399] on span "Update" at bounding box center [273, 401] width 24 height 12
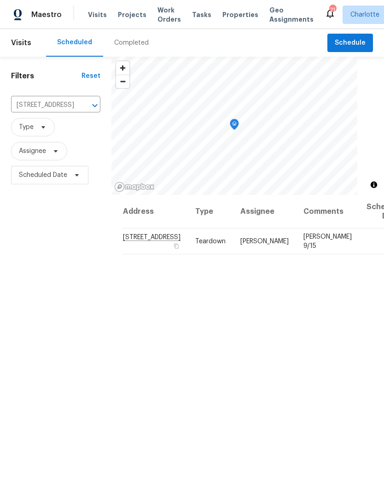
click at [76, 99] on button "Clear" at bounding box center [82, 105] width 13 height 13
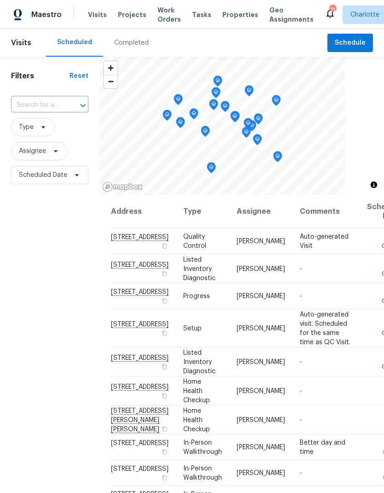
click at [29, 103] on input "text" at bounding box center [37, 105] width 52 height 14
type input "1747 bay"
click at [40, 134] on li "[STREET_ADDRESS]" at bounding box center [49, 126] width 77 height 15
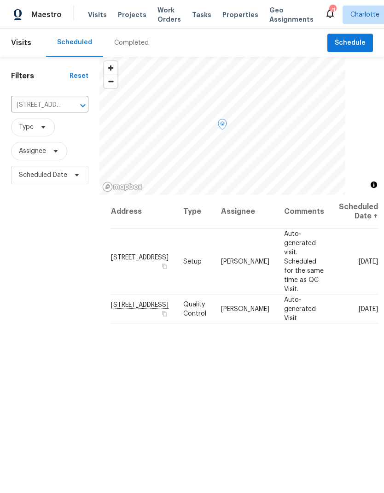
click at [0, 0] on icon at bounding box center [0, 0] width 0 height 0
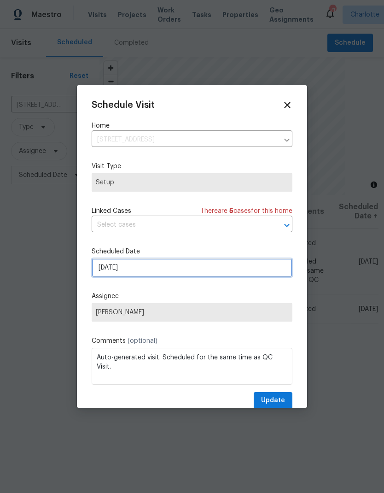
click at [107, 267] on input "[DATE]" at bounding box center [192, 267] width 201 height 18
select select "8"
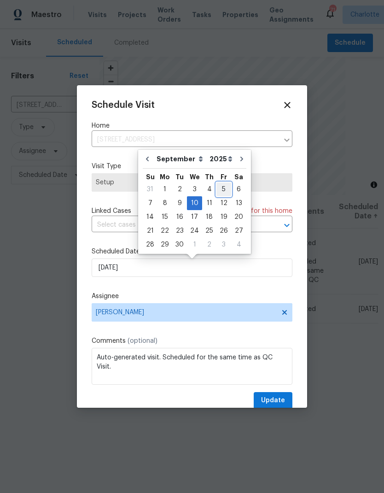
click at [220, 191] on div "5" at bounding box center [223, 189] width 15 height 13
type input "9/5/2025"
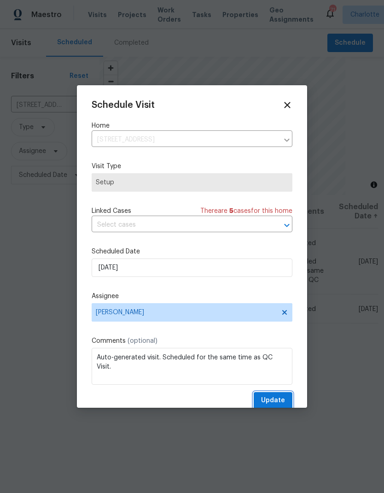
click at [281, 405] on span "Update" at bounding box center [273, 401] width 24 height 12
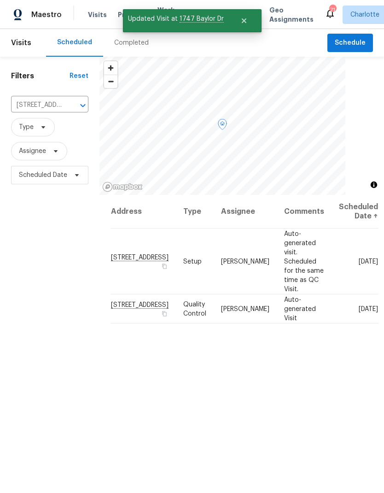
click at [0, 0] on icon at bounding box center [0, 0] width 0 height 0
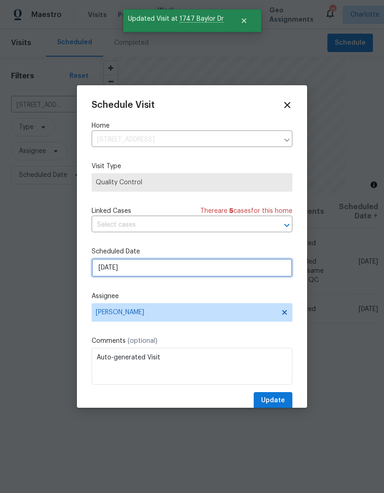
click at [223, 274] on input "[DATE]" at bounding box center [192, 267] width 201 height 18
select select "8"
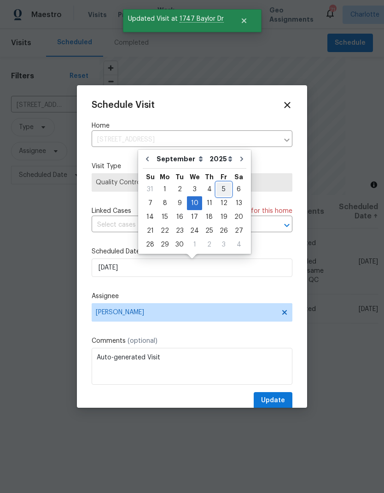
click at [220, 188] on div "5" at bounding box center [223, 189] width 15 height 13
type input "9/5/2025"
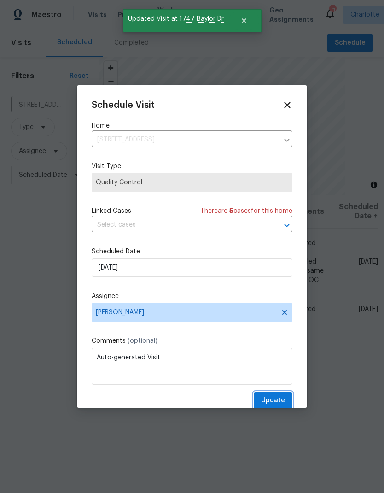
click at [281, 399] on span "Update" at bounding box center [273, 401] width 24 height 12
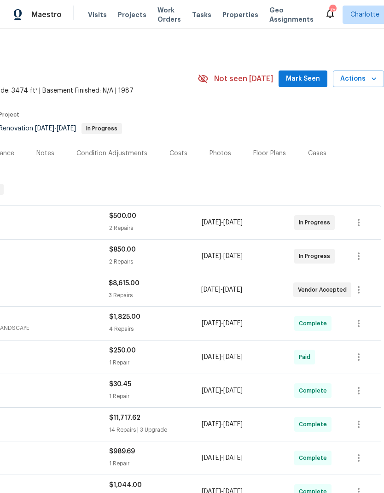
scroll to position [0, 136]
click at [313, 77] on span "Mark Seen" at bounding box center [303, 79] width 34 height 12
click at [185, 157] on div "Costs" at bounding box center [178, 153] width 40 height 27
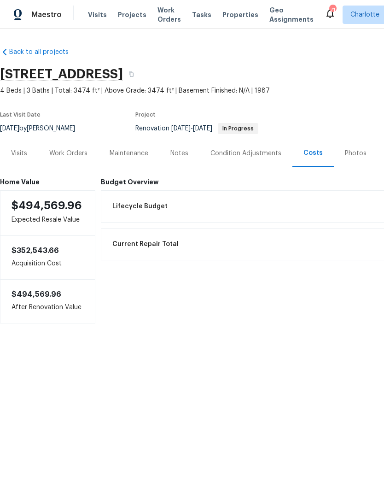
click at [64, 152] on div "Work Orders" at bounding box center [68, 153] width 38 height 9
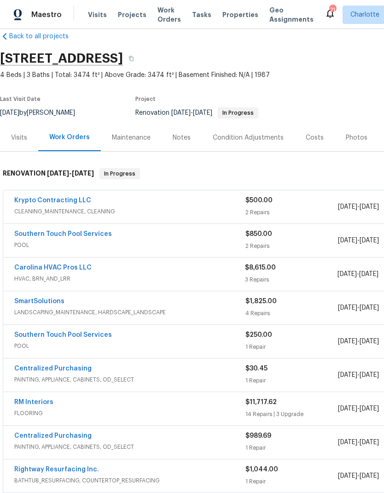
scroll to position [16, 0]
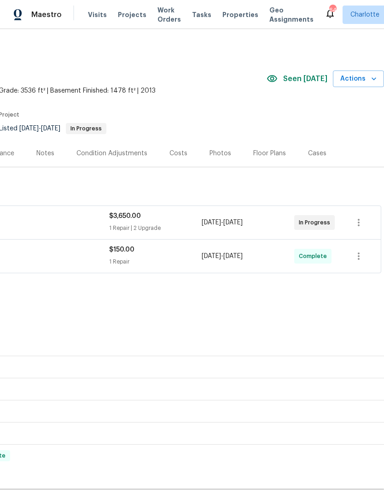
scroll to position [0, 136]
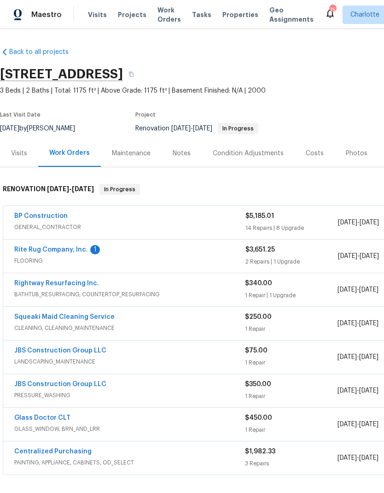
click at [26, 251] on link "Rite Rug Company, Inc." at bounding box center [51, 249] width 74 height 6
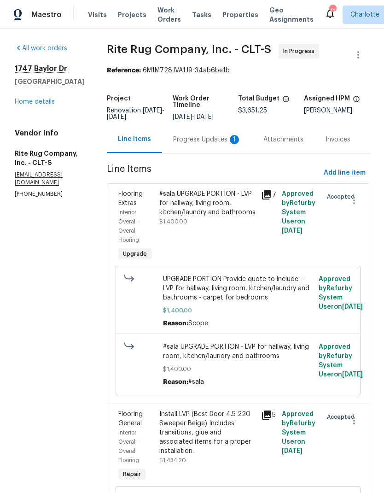
click at [220, 144] on div "Progress Updates 1" at bounding box center [207, 139] width 68 height 9
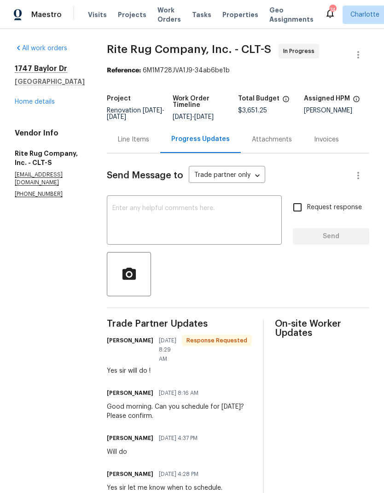
click at [229, 224] on textarea at bounding box center [194, 221] width 164 height 32
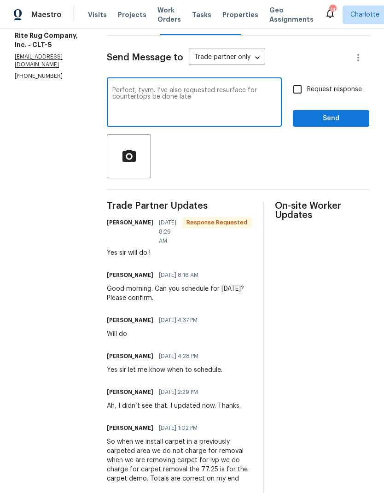
scroll to position [102, 0]
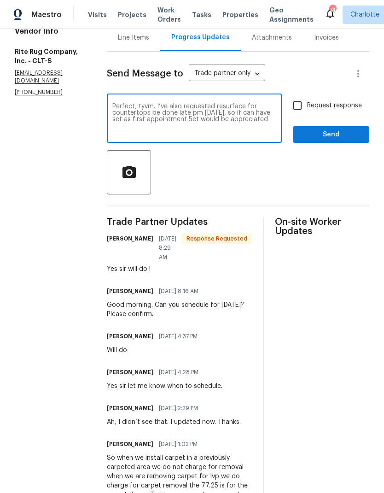
click at [233, 127] on textarea "Perfect, tyvm. I’ve also requested resurface for countertops be done late pm We…" at bounding box center [194, 119] width 164 height 32
type textarea "Perfect, tyvm. I’ve also requested resurface for countertops be done late pm We…"
click at [334, 139] on span "Send" at bounding box center [331, 135] width 62 height 12
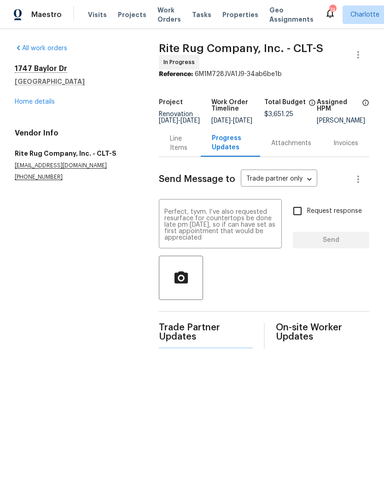
scroll to position [0, 0]
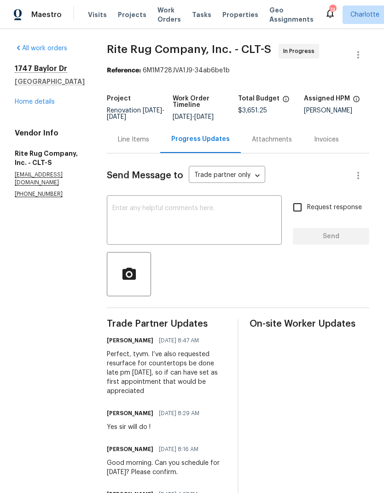
click at [27, 104] on link "Home details" at bounding box center [35, 102] width 40 height 6
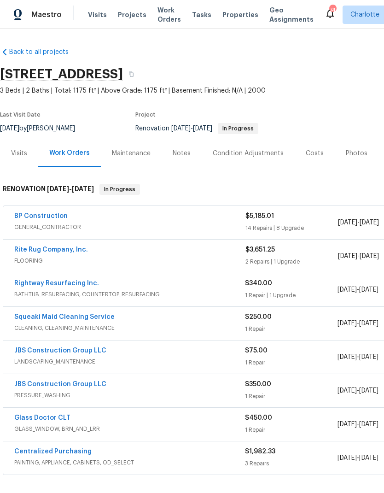
click at [37, 281] on link "Rightway Resurfacing Inc." at bounding box center [56, 283] width 85 height 6
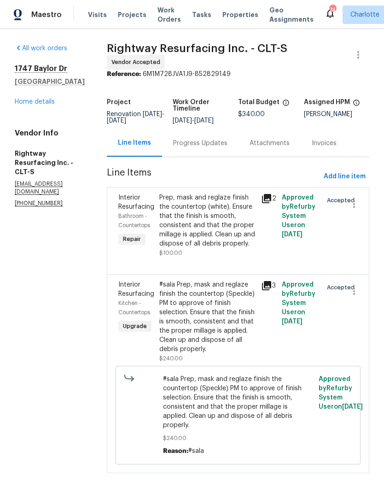
click at [222, 146] on div "Progress Updates" at bounding box center [200, 143] width 54 height 9
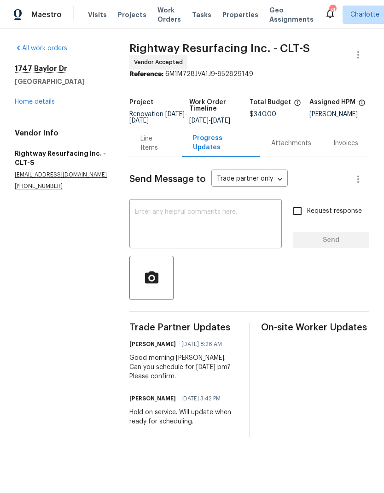
click at [24, 104] on link "Home details" at bounding box center [35, 102] width 40 height 6
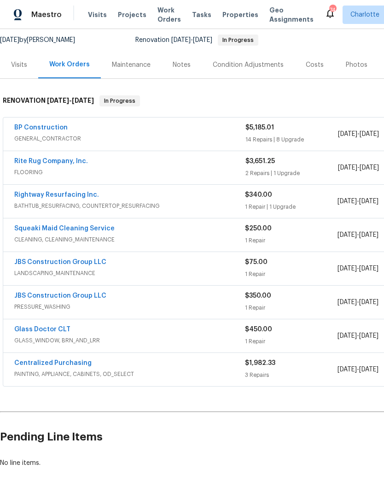
scroll to position [88, 0]
click at [51, 260] on link "JBS Construction Group LLC" at bounding box center [60, 262] width 92 height 6
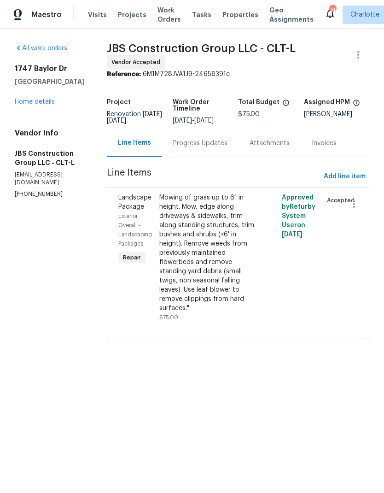
click at [225, 148] on div "Progress Updates" at bounding box center [200, 143] width 54 height 9
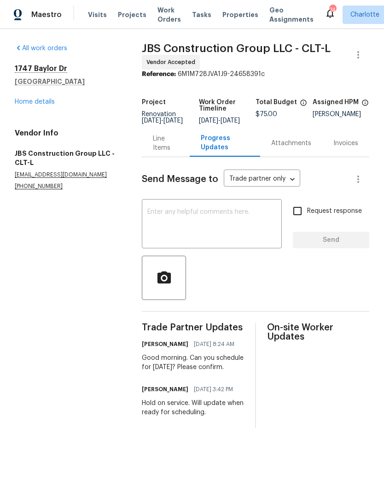
click at [29, 102] on link "Home details" at bounding box center [35, 102] width 40 height 6
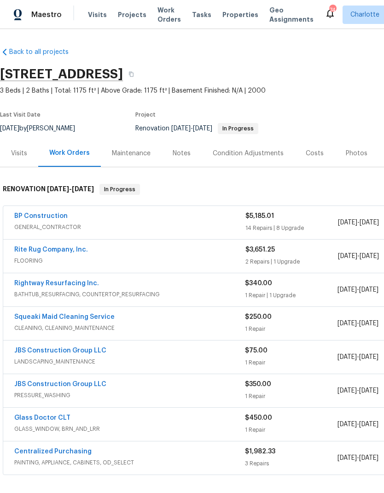
click at [66, 386] on link "JBS Construction Group LLC" at bounding box center [60, 384] width 92 height 6
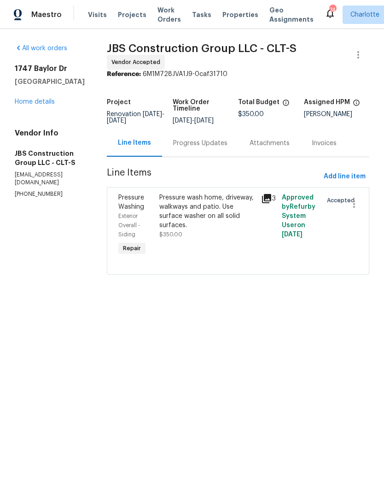
click at [210, 148] on div "Progress Updates" at bounding box center [200, 143] width 54 height 9
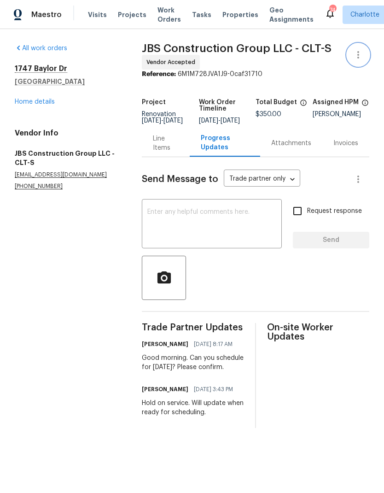
click at [359, 55] on icon "button" at bounding box center [358, 54] width 2 height 7
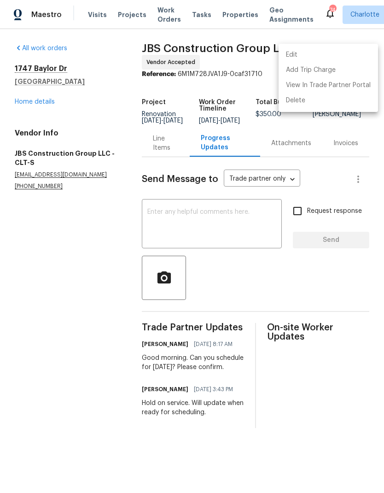
click at [346, 59] on li "Edit" at bounding box center [328, 54] width 99 height 15
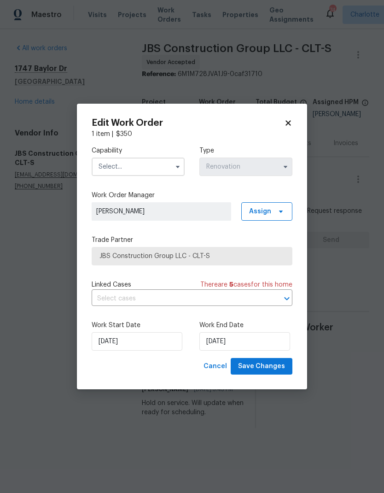
click at [169, 159] on input "text" at bounding box center [138, 166] width 93 height 18
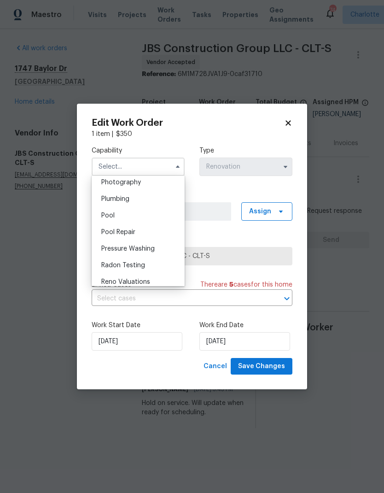
scroll to position [810, 0]
click at [167, 246] on div "Pressure Washing" at bounding box center [138, 249] width 88 height 17
type input "Pressure Washing"
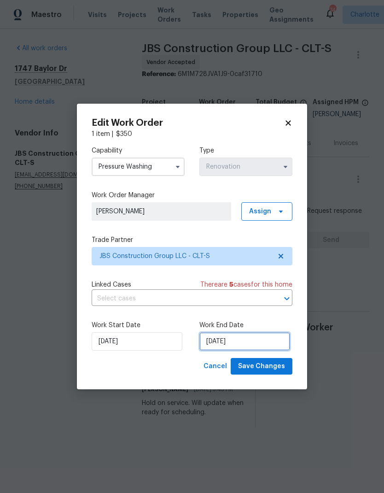
click at [252, 337] on input "[DATE]" at bounding box center [244, 341] width 91 height 18
select select "8"
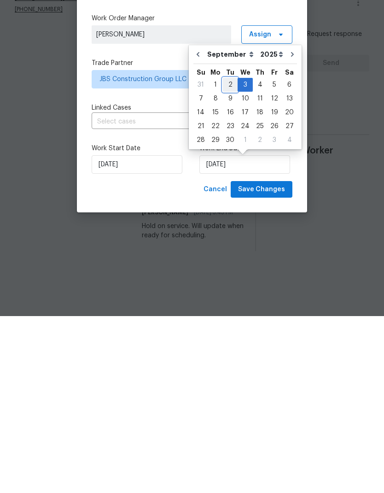
click at [225, 255] on div "2" at bounding box center [230, 261] width 15 height 13
type input "[DATE]"
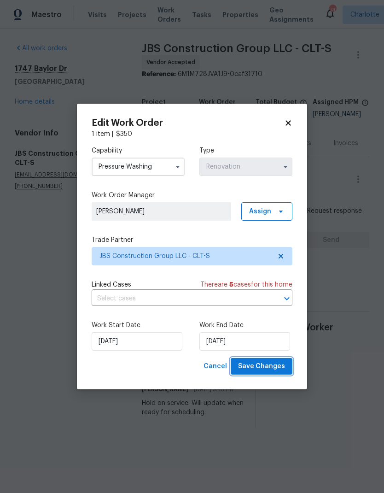
click at [271, 364] on span "Save Changes" at bounding box center [261, 367] width 47 height 12
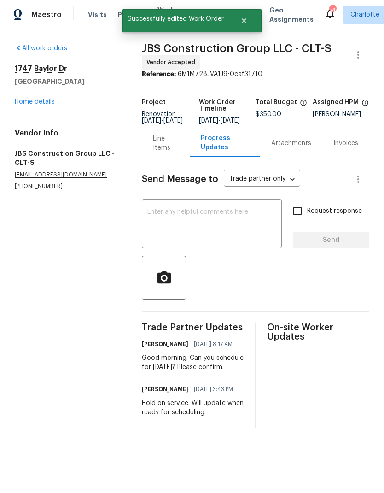
click at [27, 105] on link "Home details" at bounding box center [35, 102] width 40 height 6
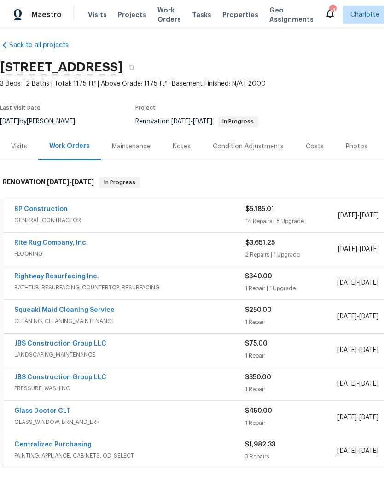
scroll to position [7, 0]
click at [23, 278] on link "Rightway Resurfacing Inc." at bounding box center [56, 276] width 85 height 6
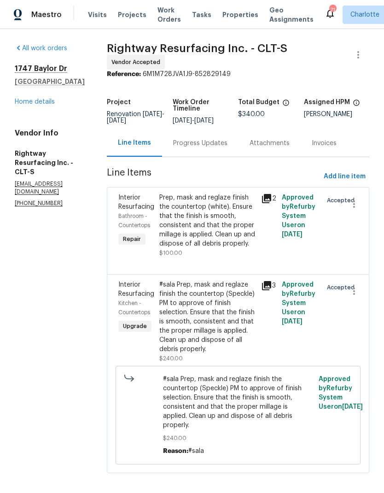
click at [206, 148] on div "Progress Updates" at bounding box center [200, 143] width 54 height 9
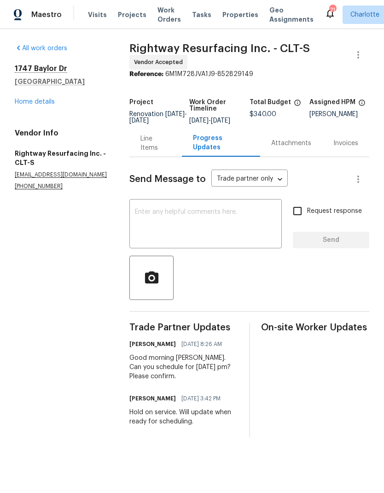
click at [223, 238] on textarea at bounding box center [205, 225] width 141 height 32
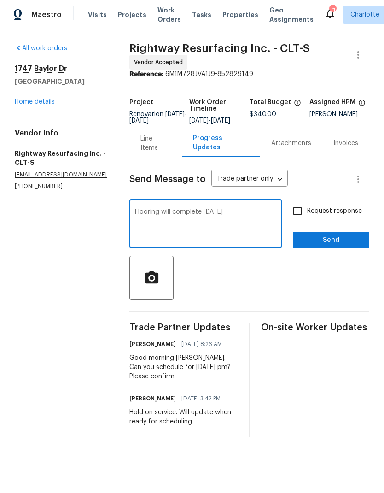
click at [171, 216] on textarea "Flooring will complete Friday" at bounding box center [205, 225] width 141 height 32
click at [168, 218] on textarea "Flooring will complete Friday" at bounding box center [205, 225] width 141 height 32
click at [168, 217] on textarea "Flooring will complete Friday" at bounding box center [205, 225] width 141 height 32
click at [140, 222] on textarea "Flooring is projected complete Friday" at bounding box center [205, 225] width 141 height 32
click at [170, 224] on textarea "FYI for scheduled Wednesday pm - Flooring is projected complete Friday" at bounding box center [205, 225] width 141 height 32
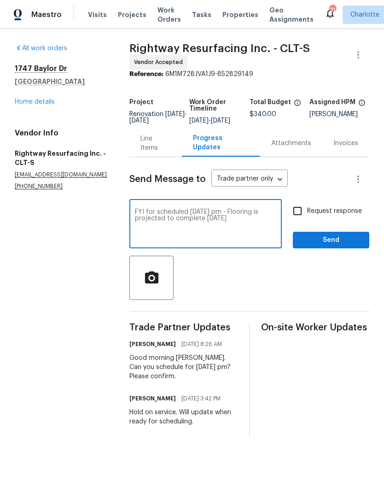
click at [215, 225] on textarea "FYI for scheduled Wednesday pm - Flooring is projected to complete Friday" at bounding box center [205, 225] width 141 height 32
click at [189, 218] on textarea "FYI for scheduled Wednesday pm - Flooring is projected to complete between 3-5pm" at bounding box center [205, 225] width 141 height 32
type textarea "FYI for scheduling Wednesday pm - Flooring is projected to complete between 3-5…"
click at [354, 244] on span "Send" at bounding box center [331, 240] width 62 height 12
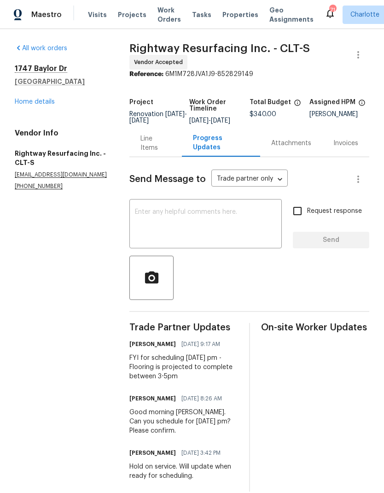
click at [21, 103] on link "Home details" at bounding box center [35, 102] width 40 height 6
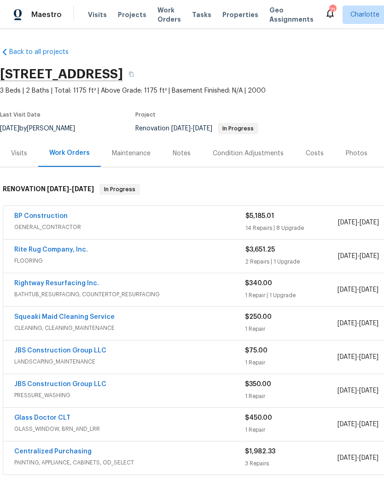
scroll to position [0, 0]
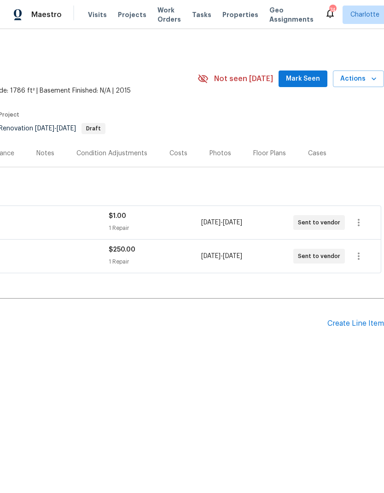
scroll to position [0, 136]
click at [304, 83] on span "Mark Seen" at bounding box center [303, 79] width 34 height 12
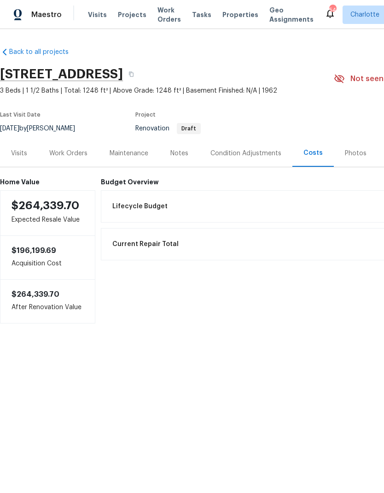
click at [66, 153] on div "Work Orders" at bounding box center [68, 153] width 38 height 9
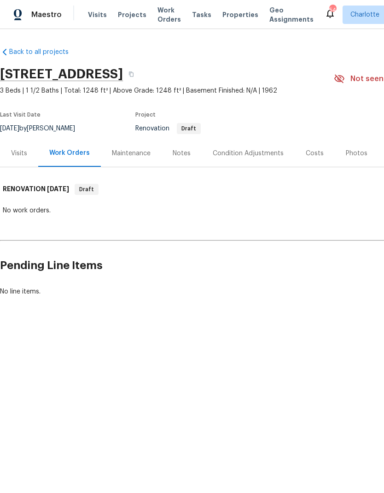
click at [169, 163] on div "Notes" at bounding box center [182, 153] width 40 height 27
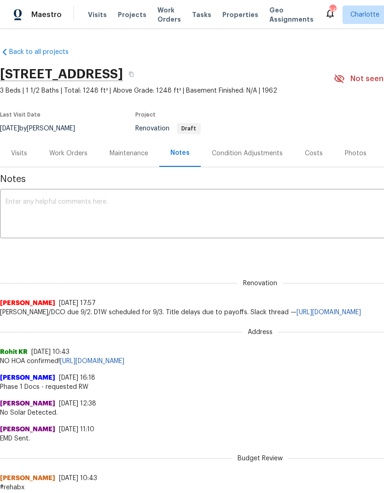
click at [58, 150] on div "Work Orders" at bounding box center [68, 153] width 38 height 9
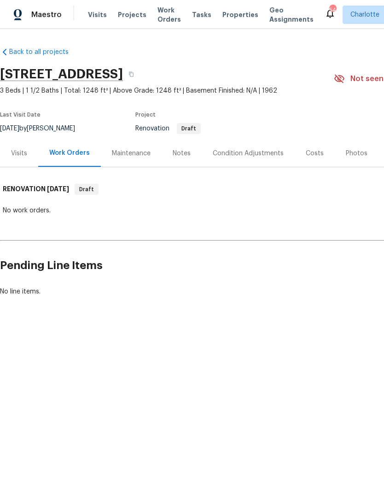
click at [21, 157] on div "Visits" at bounding box center [19, 153] width 16 height 9
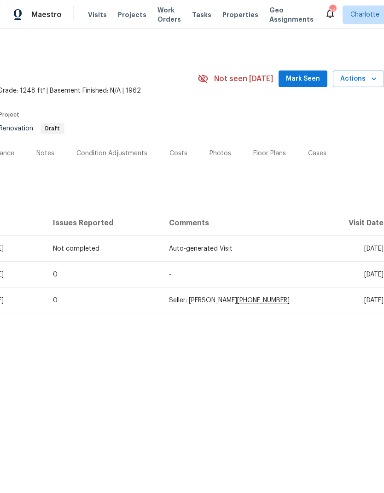
scroll to position [0, 136]
click at [303, 81] on span "Mark Seen" at bounding box center [303, 79] width 34 height 12
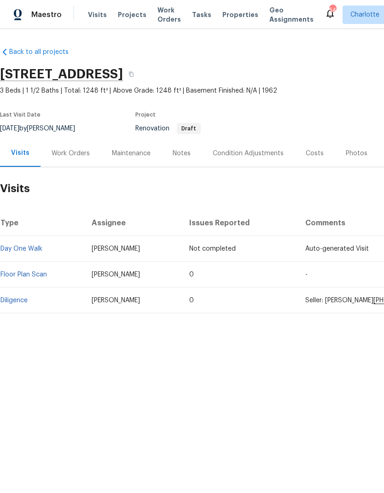
scroll to position [0, 0]
click at [59, 152] on div "Work Orders" at bounding box center [71, 153] width 38 height 9
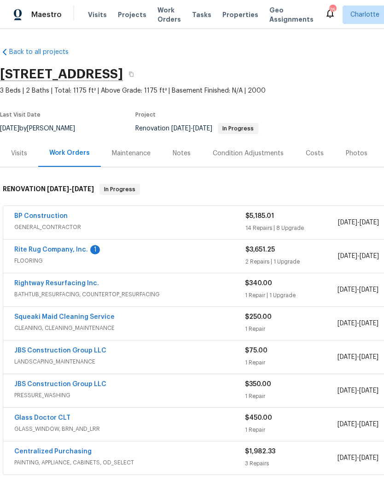
click at [25, 252] on link "Rite Rug Company, Inc." at bounding box center [51, 249] width 74 height 6
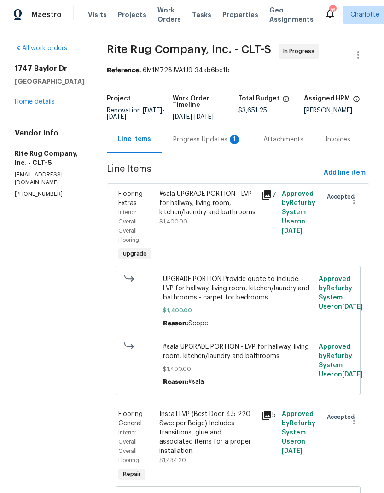
click at [222, 144] on div "Progress Updates 1" at bounding box center [207, 139] width 68 height 9
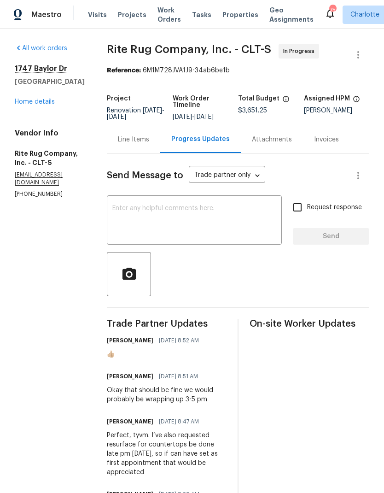
click at [23, 102] on link "Home details" at bounding box center [35, 102] width 40 height 6
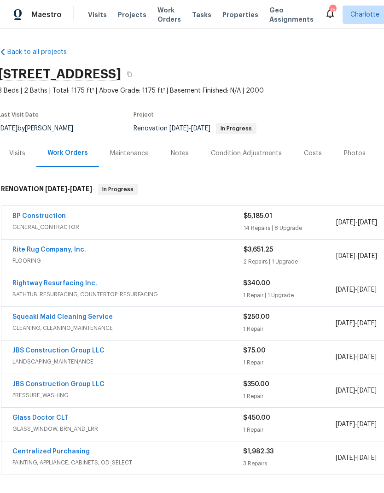
scroll to position [0, 2]
